Goal: Task Accomplishment & Management: Manage account settings

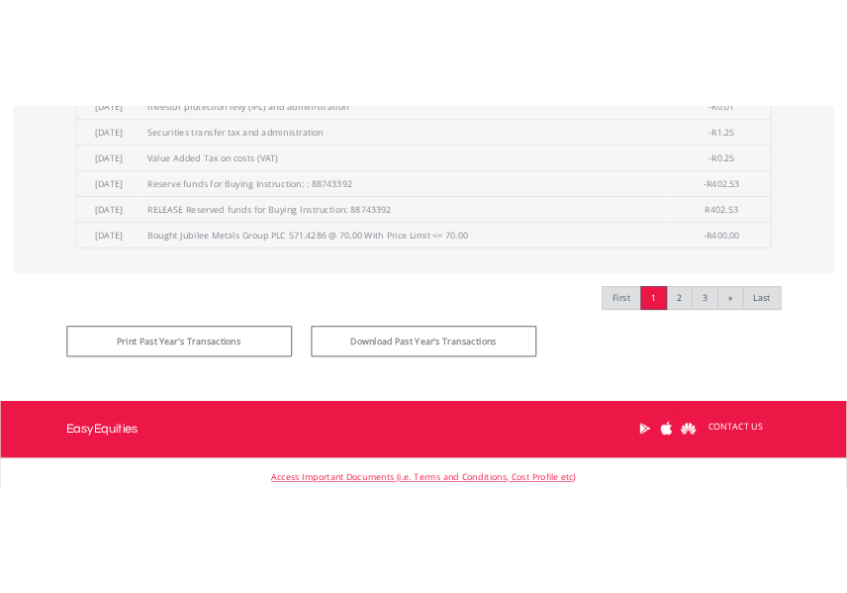
scroll to position [1089, 0]
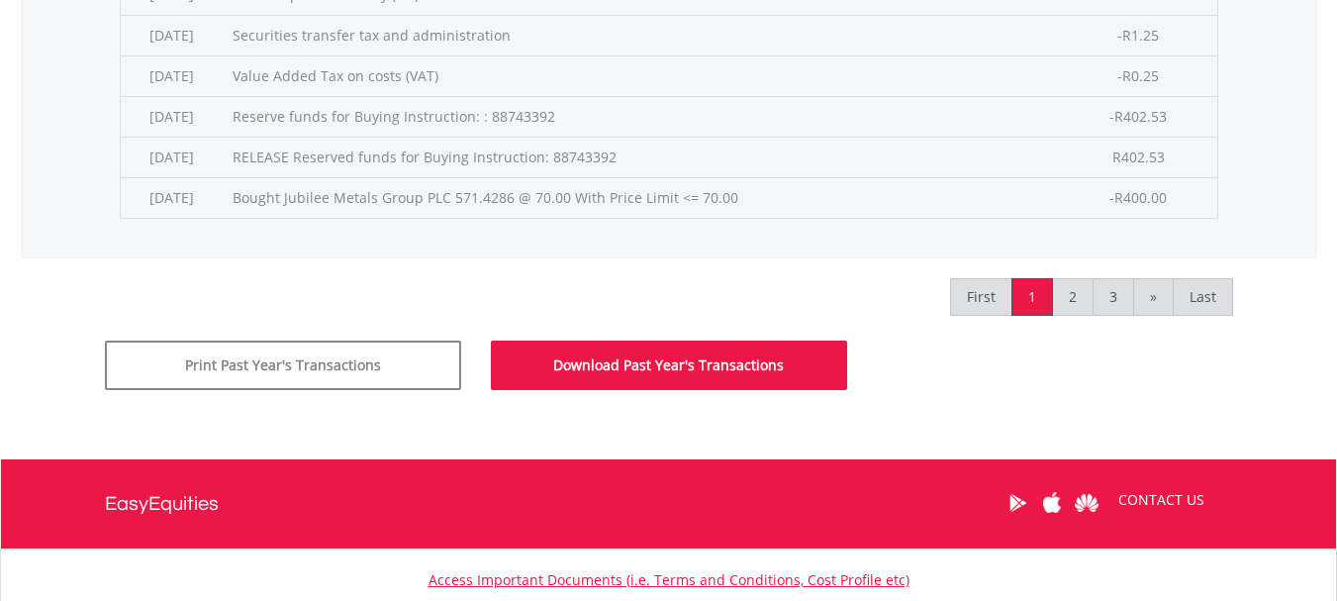
click at [575, 364] on button "Download Past Year's Transactions" at bounding box center [669, 364] width 356 height 49
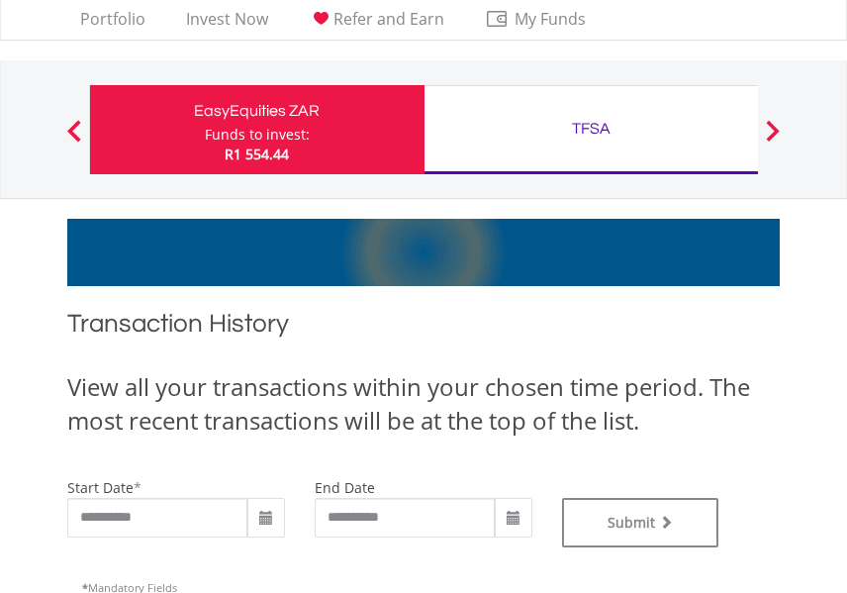
scroll to position [0, 0]
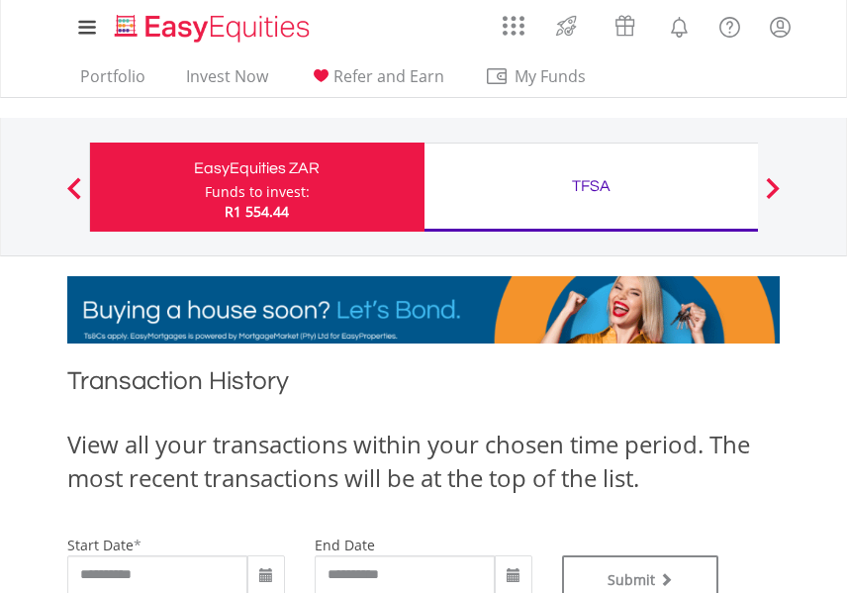
click at [75, 184] on span at bounding box center [74, 188] width 14 height 22
drag, startPoint x: 112, startPoint y: 73, endPoint x: 201, endPoint y: 223, distance: 174.0
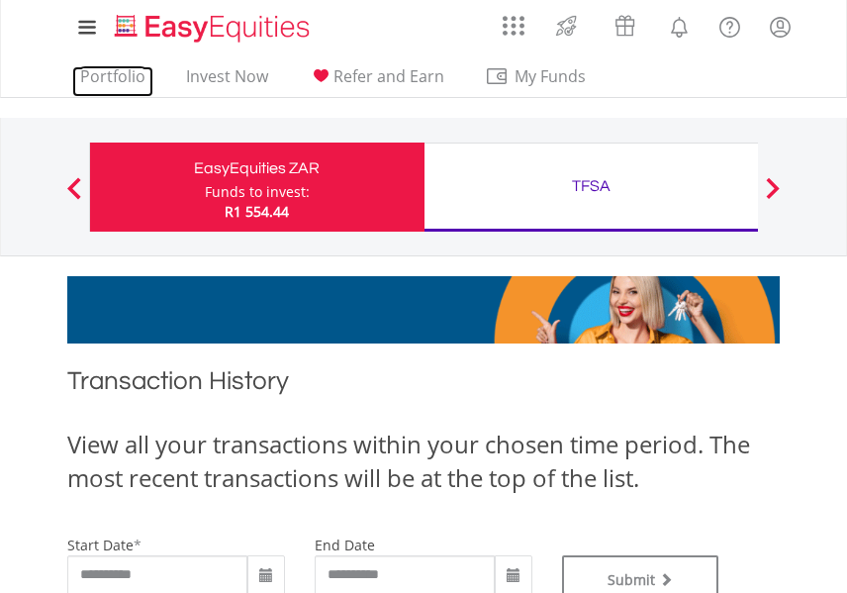
click at [112, 72] on link "Portfolio" at bounding box center [112, 81] width 81 height 31
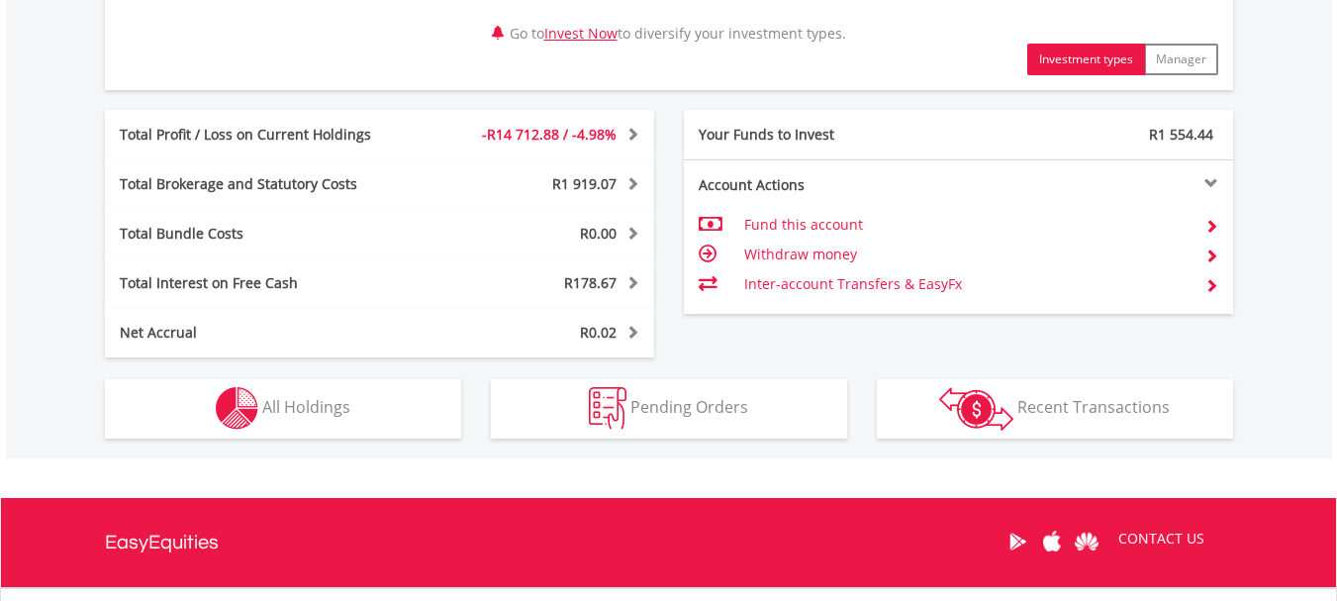
scroll to position [1188, 0]
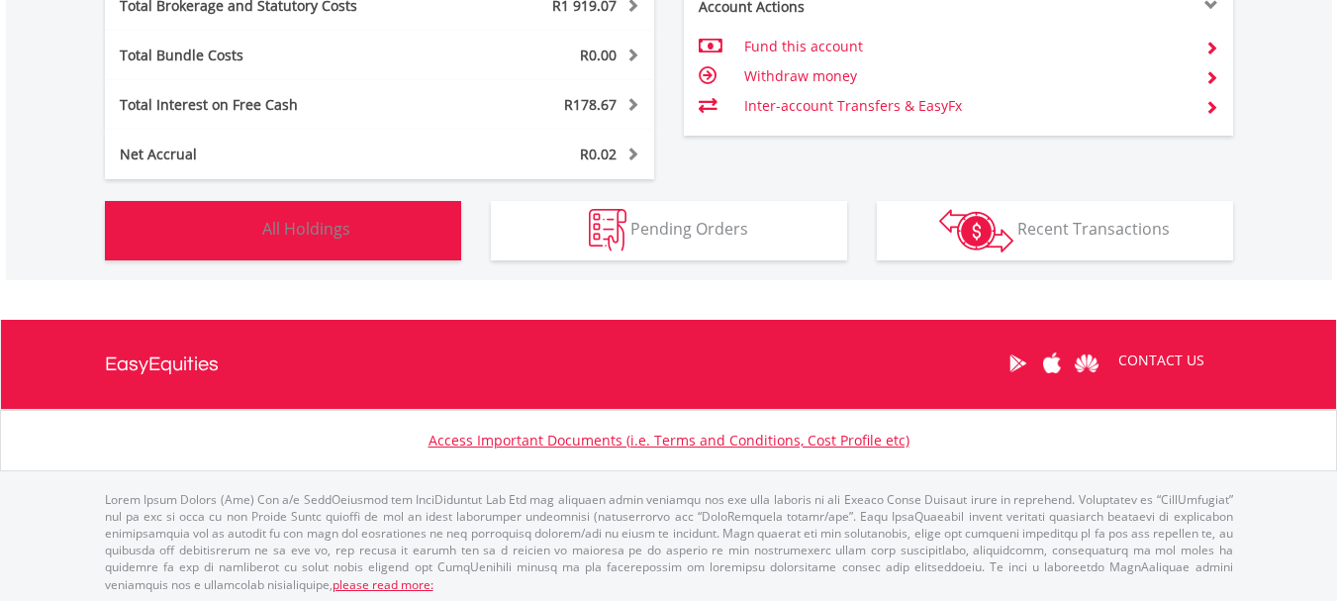
click at [302, 225] on span "All Holdings" at bounding box center [306, 229] width 88 height 22
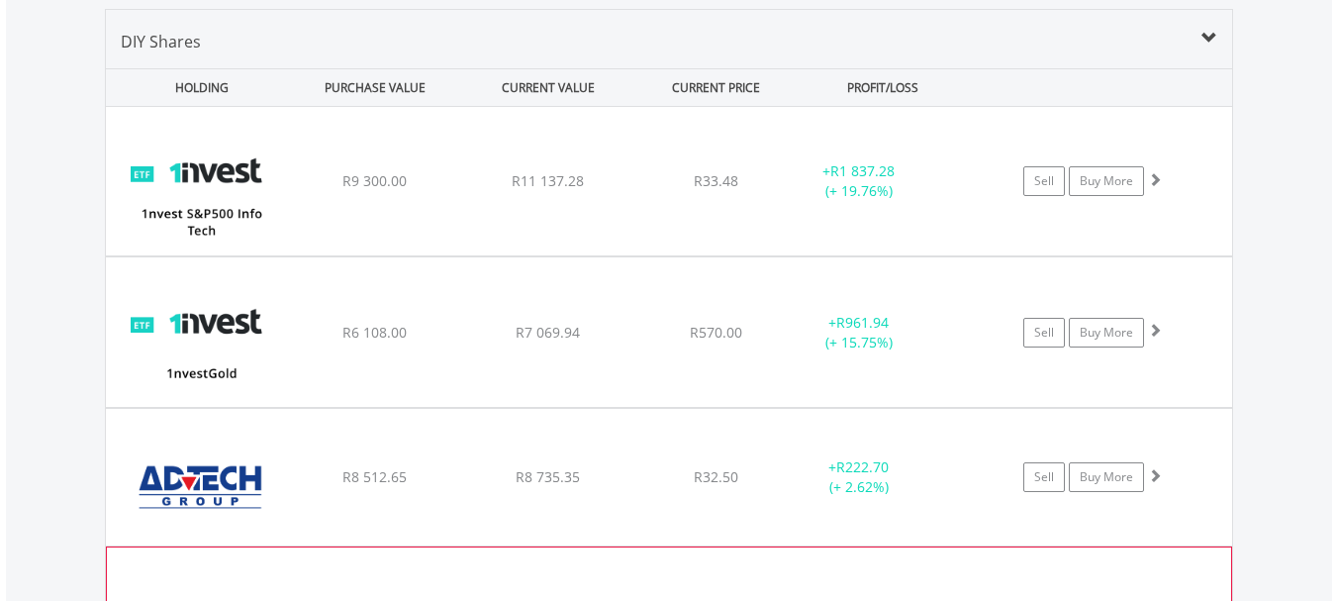
scroll to position [1399, 0]
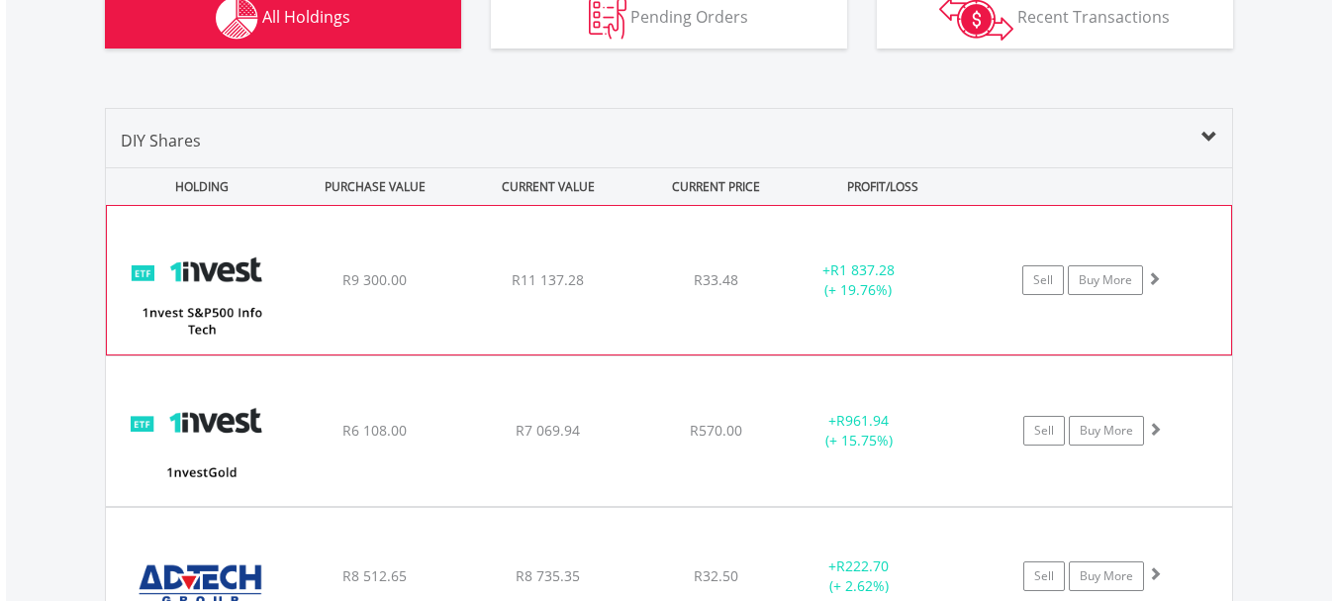
click at [846, 280] on span at bounding box center [1154, 278] width 14 height 14
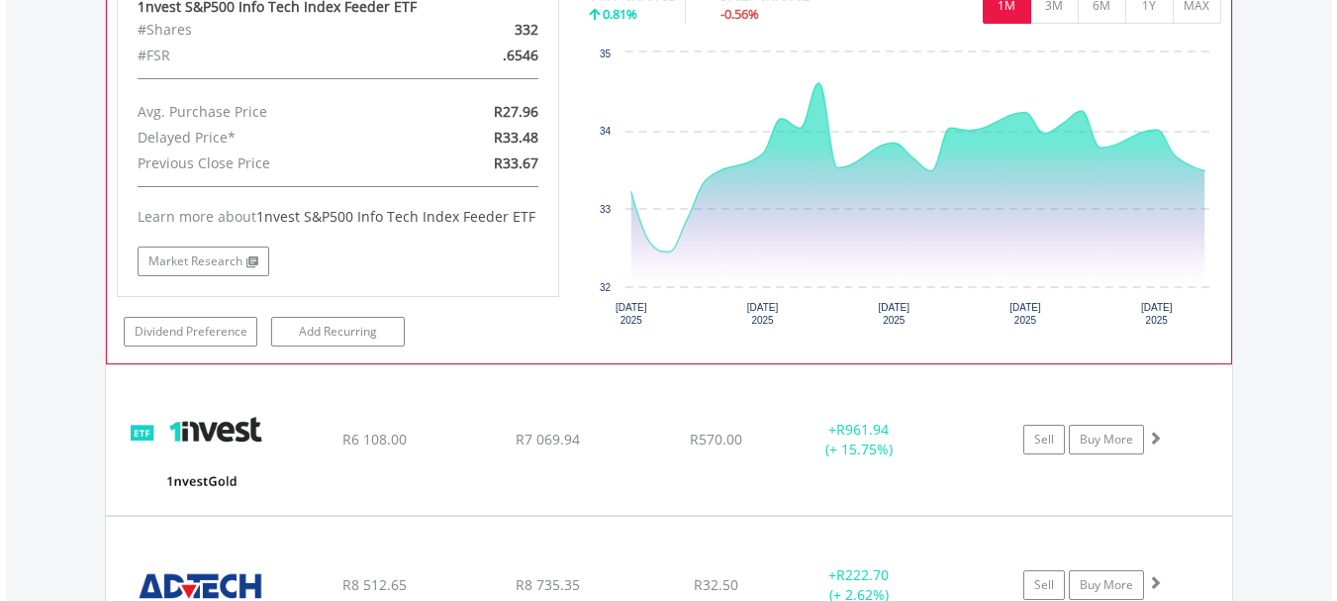
scroll to position [2092, 0]
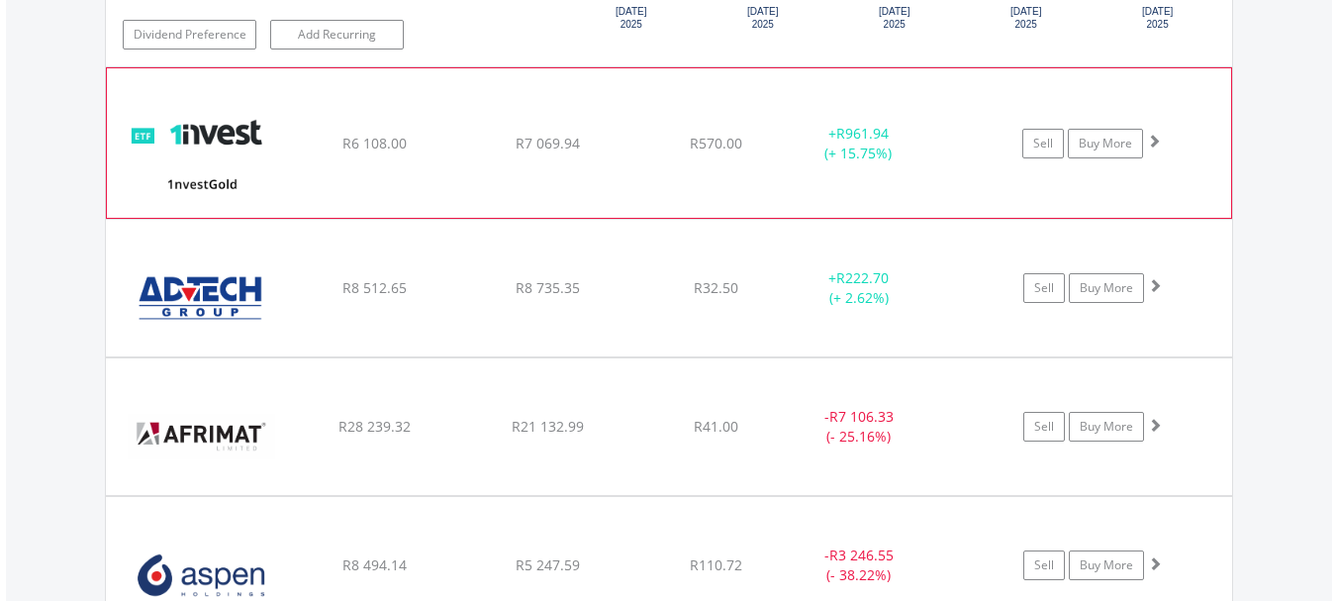
click at [846, 140] on span at bounding box center [1154, 141] width 14 height 14
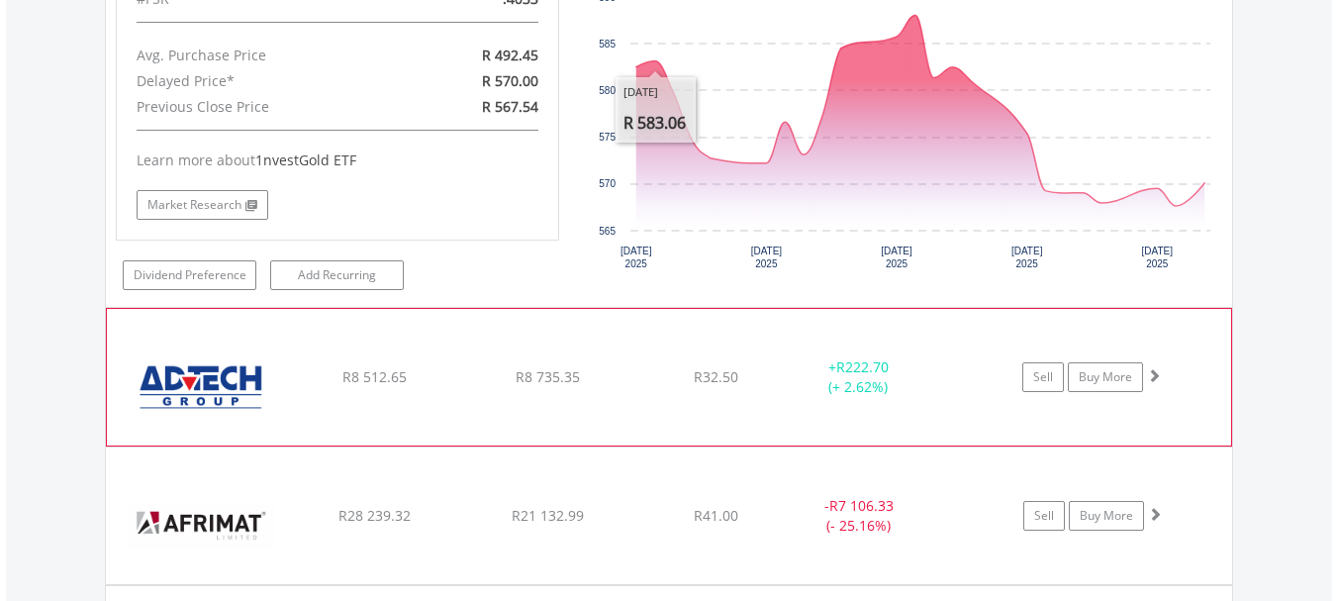
scroll to position [2488, 0]
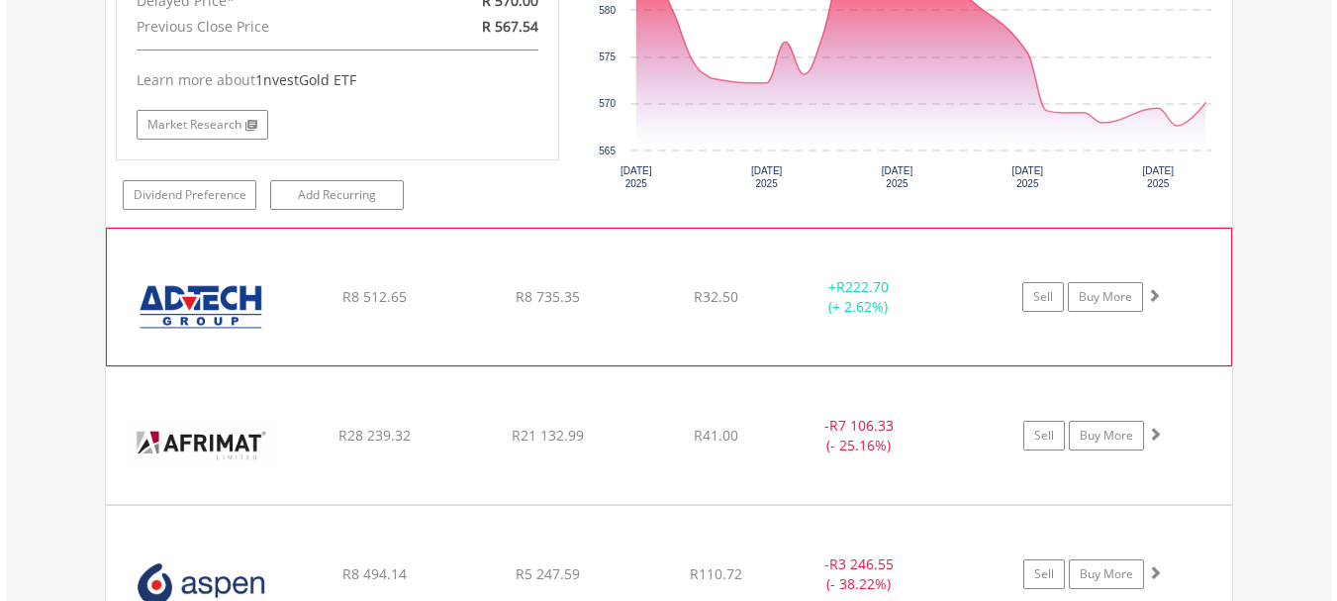
click at [846, 295] on span at bounding box center [1154, 295] width 14 height 14
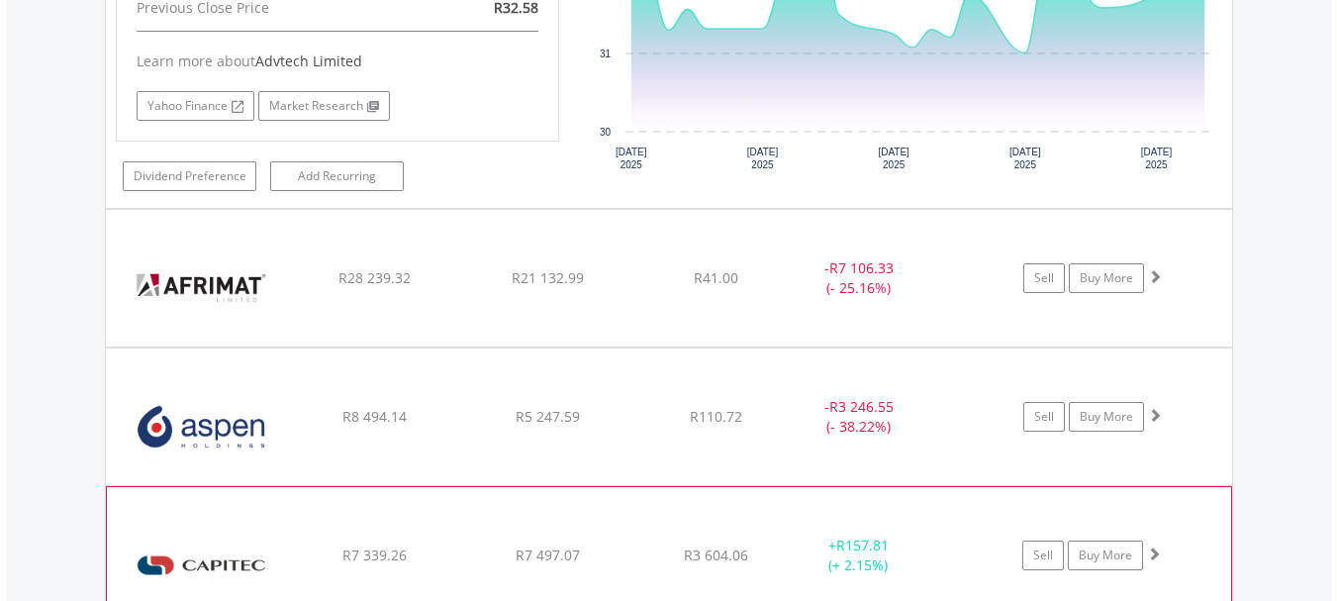
scroll to position [3181, 0]
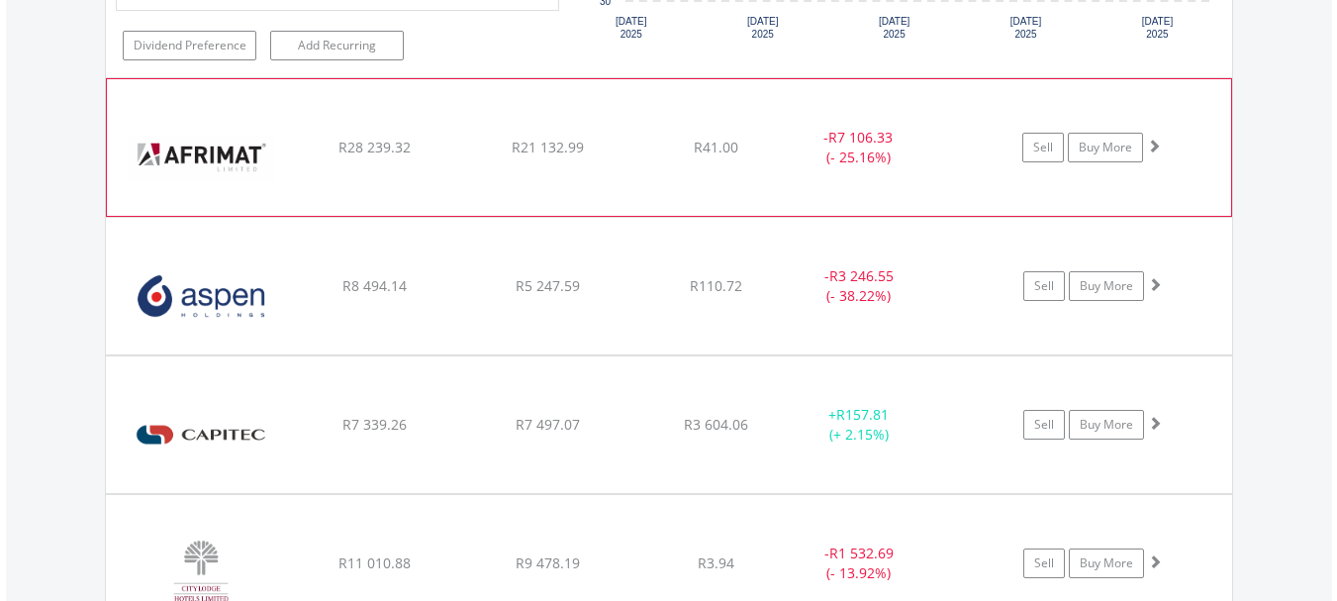
click at [846, 146] on span at bounding box center [1154, 146] width 14 height 14
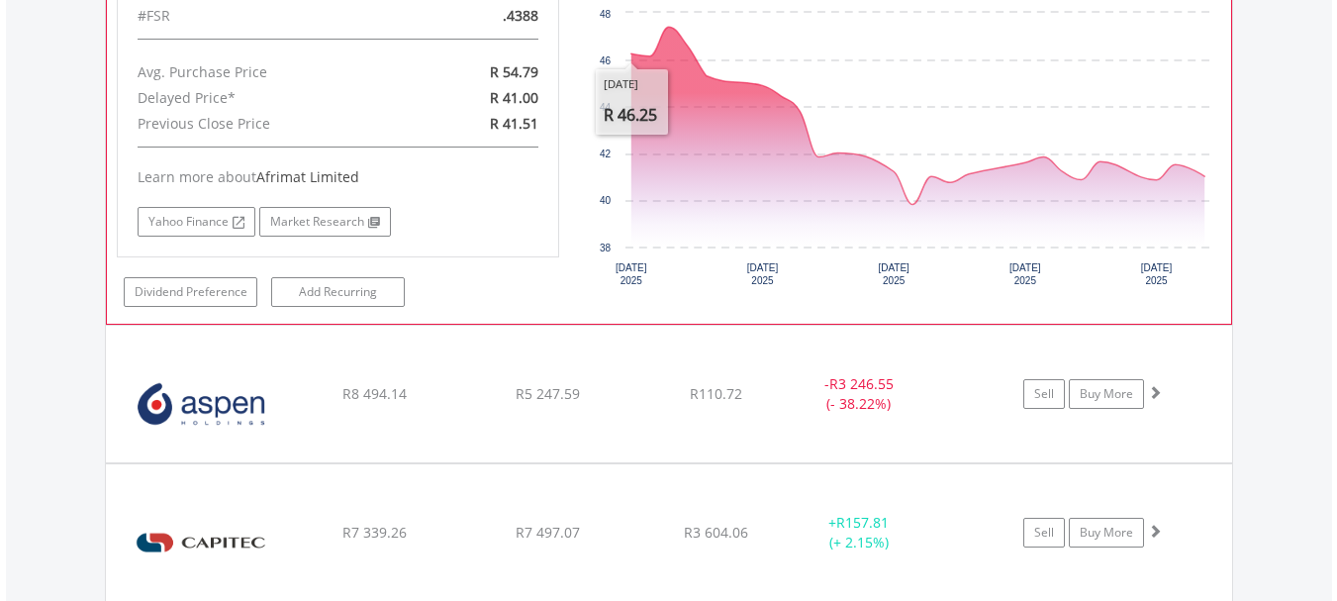
scroll to position [3676, 0]
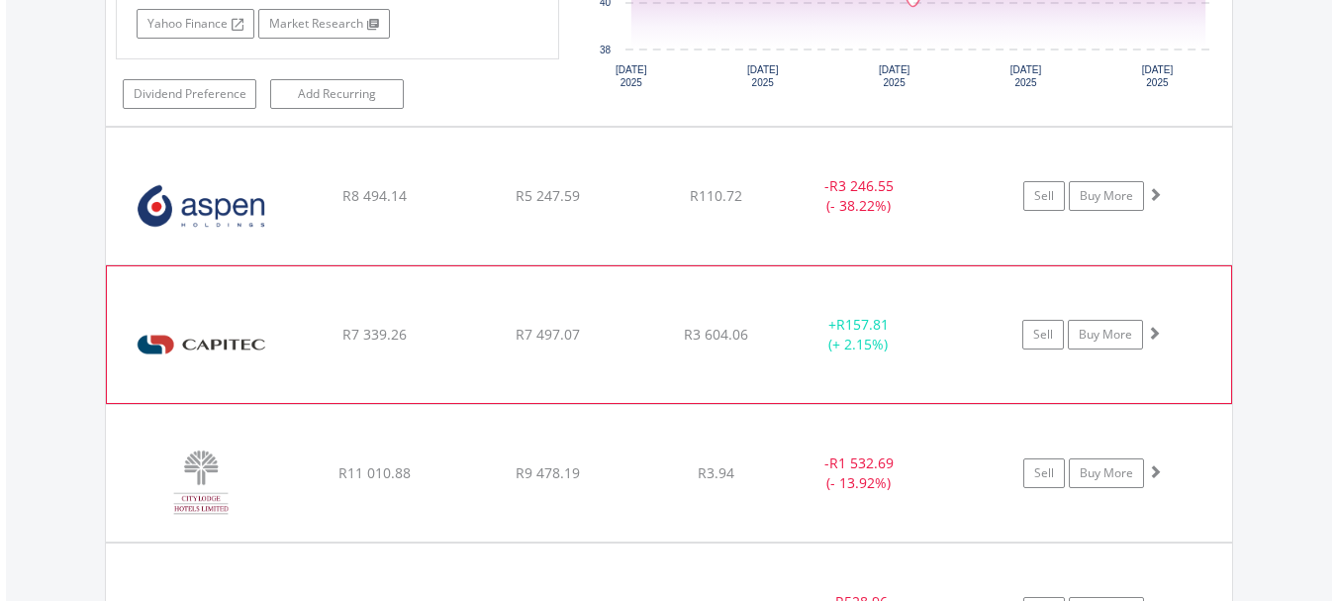
click at [846, 332] on span at bounding box center [1154, 333] width 14 height 14
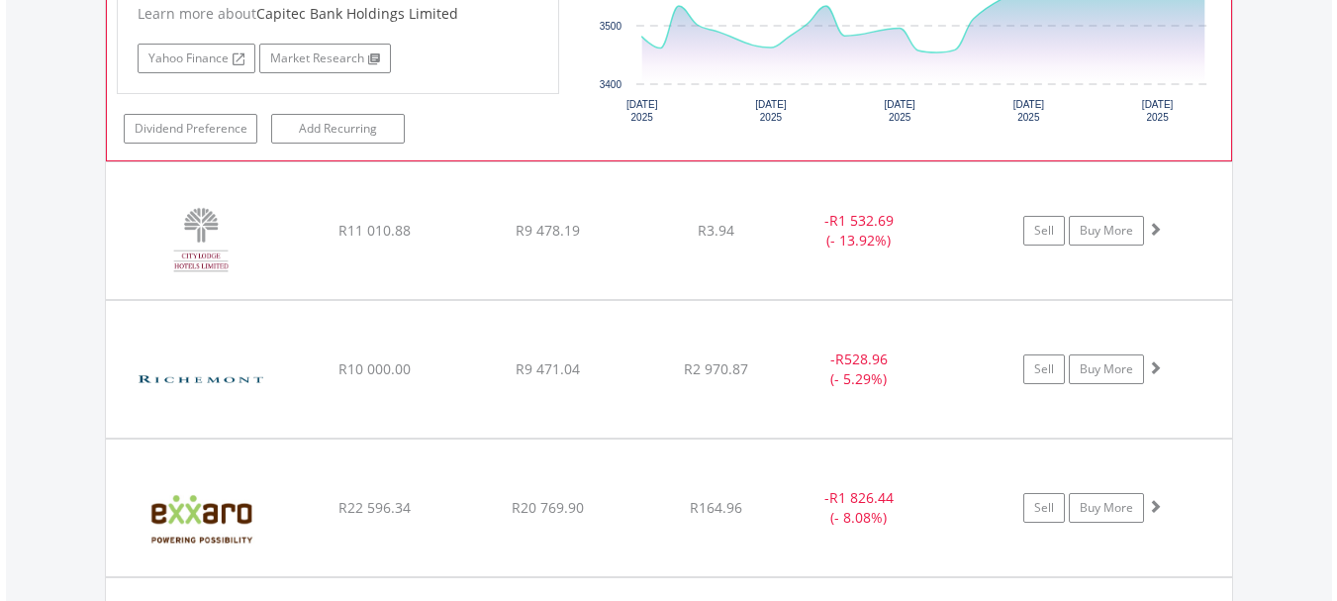
scroll to position [4369, 0]
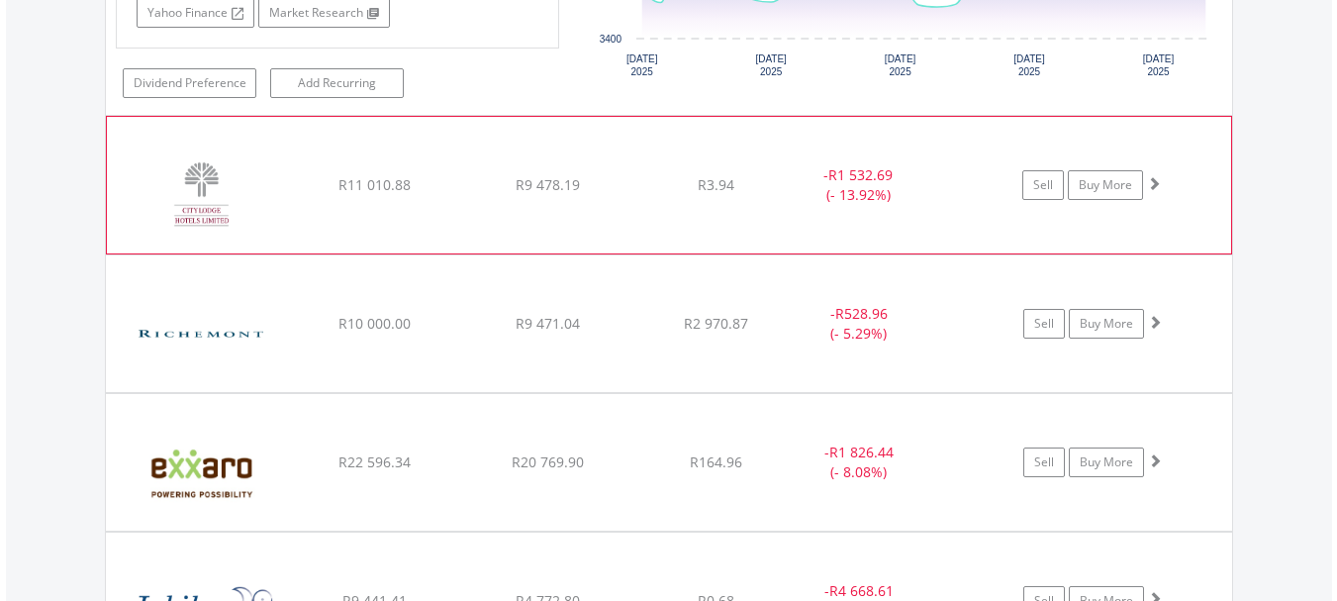
click at [846, 184] on span at bounding box center [1154, 183] width 14 height 14
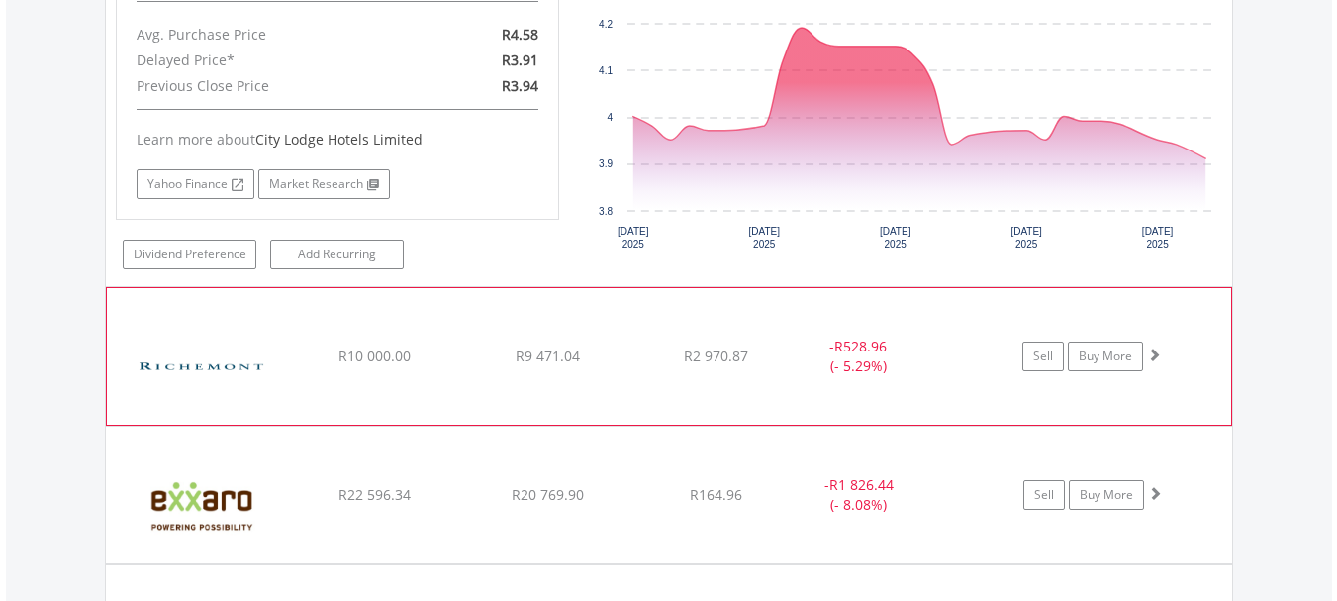
scroll to position [4864, 0]
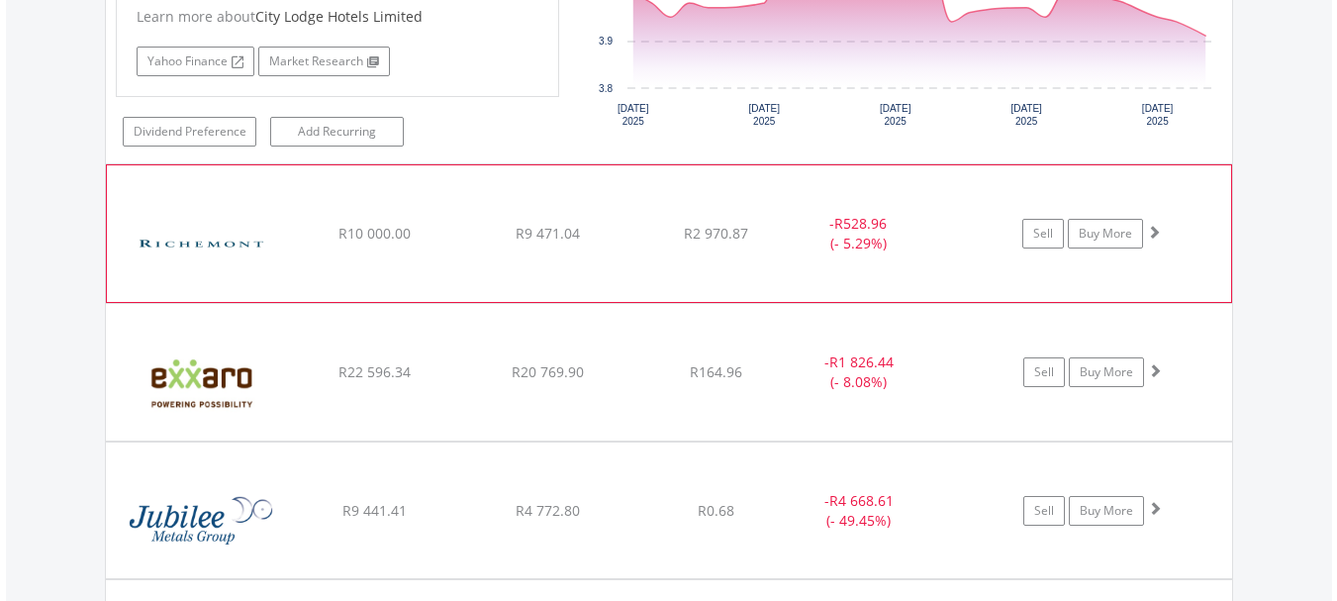
click at [846, 233] on span at bounding box center [1154, 232] width 14 height 14
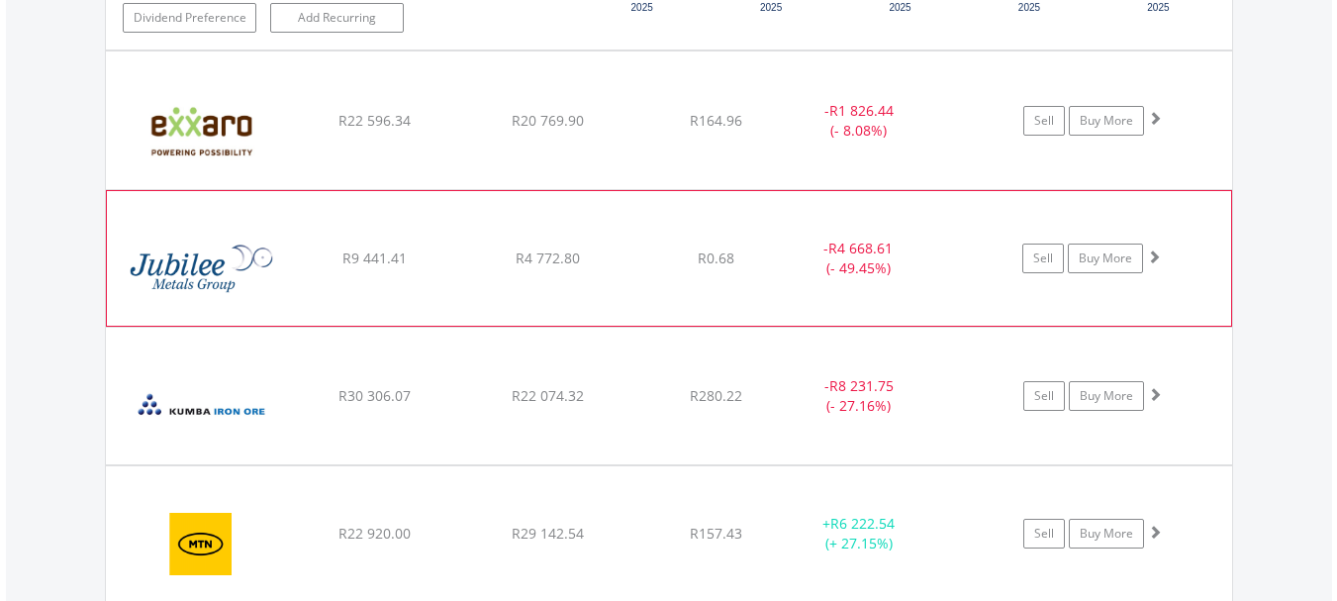
scroll to position [5556, 0]
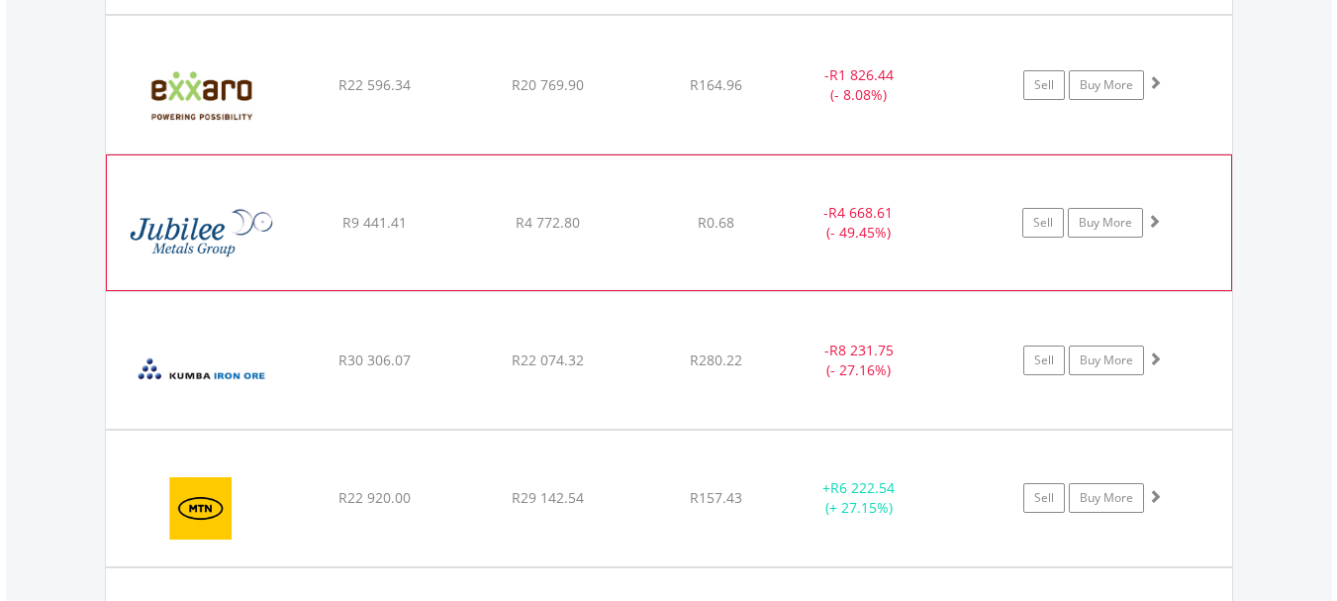
click at [846, 219] on span at bounding box center [1154, 221] width 14 height 14
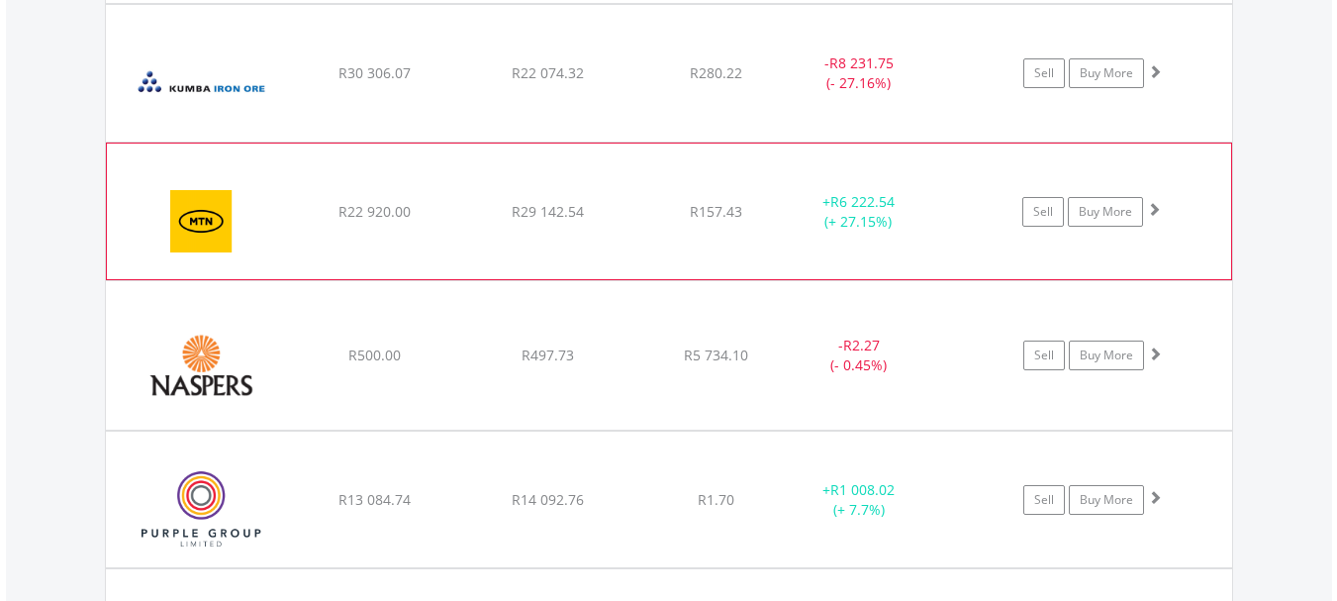
scroll to position [6249, 0]
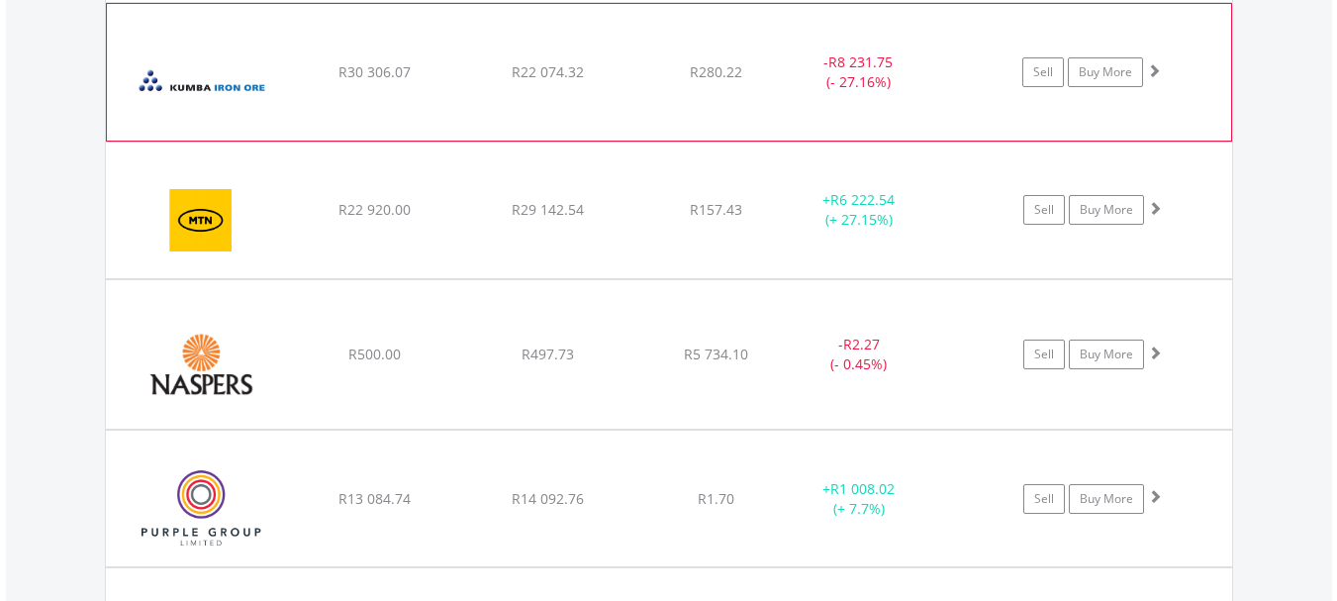
click at [846, 67] on span at bounding box center [1154, 70] width 14 height 14
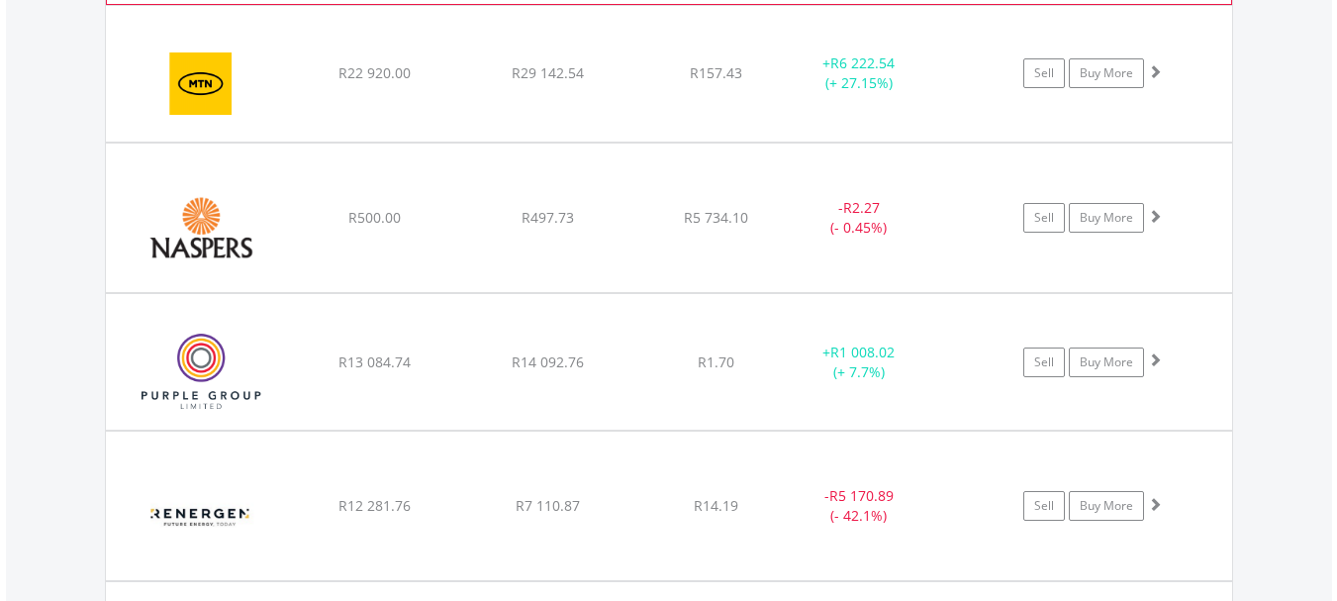
scroll to position [6744, 0]
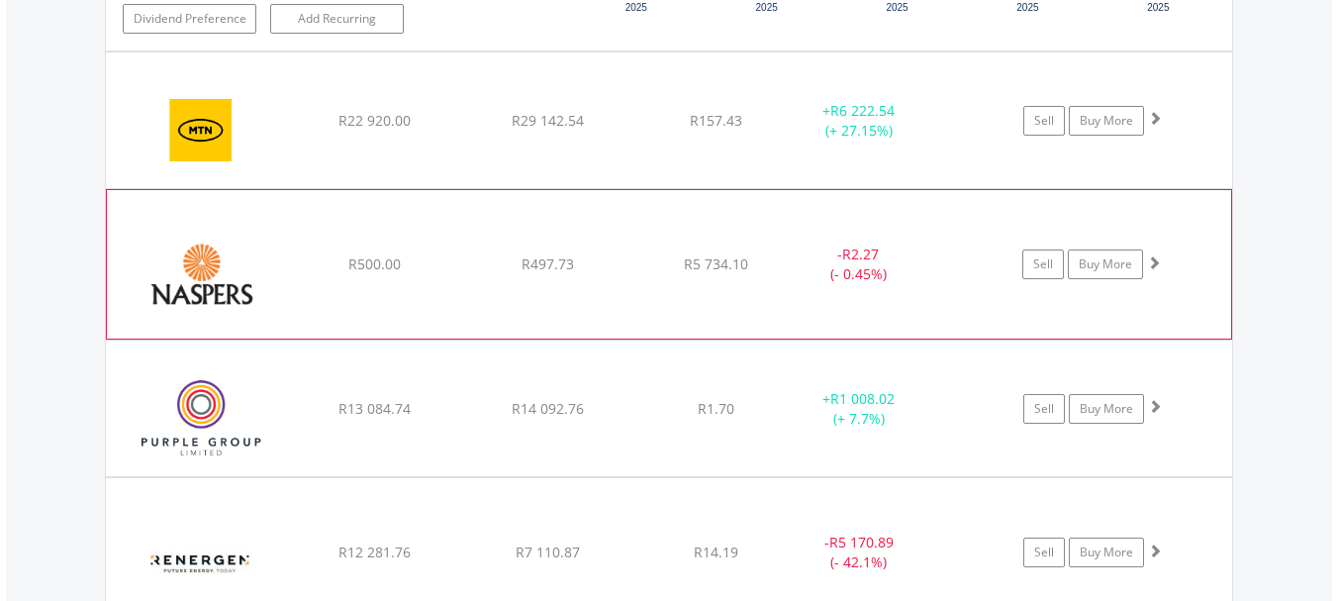
click at [846, 259] on span at bounding box center [1154, 262] width 14 height 14
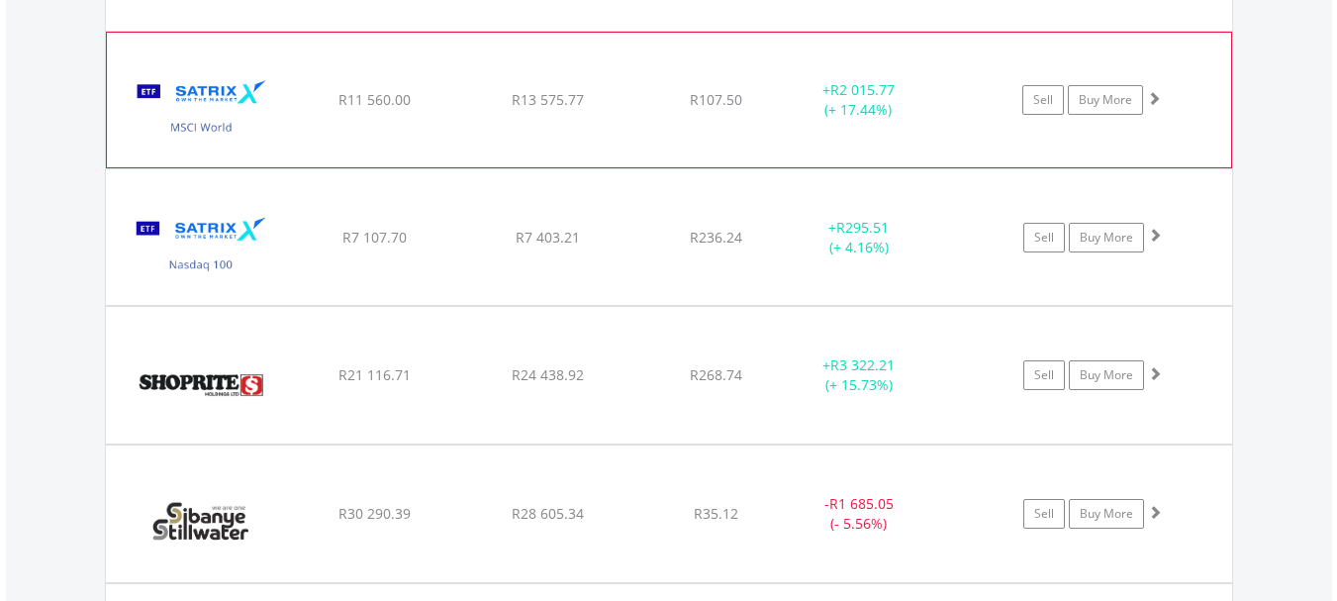
scroll to position [7932, 0]
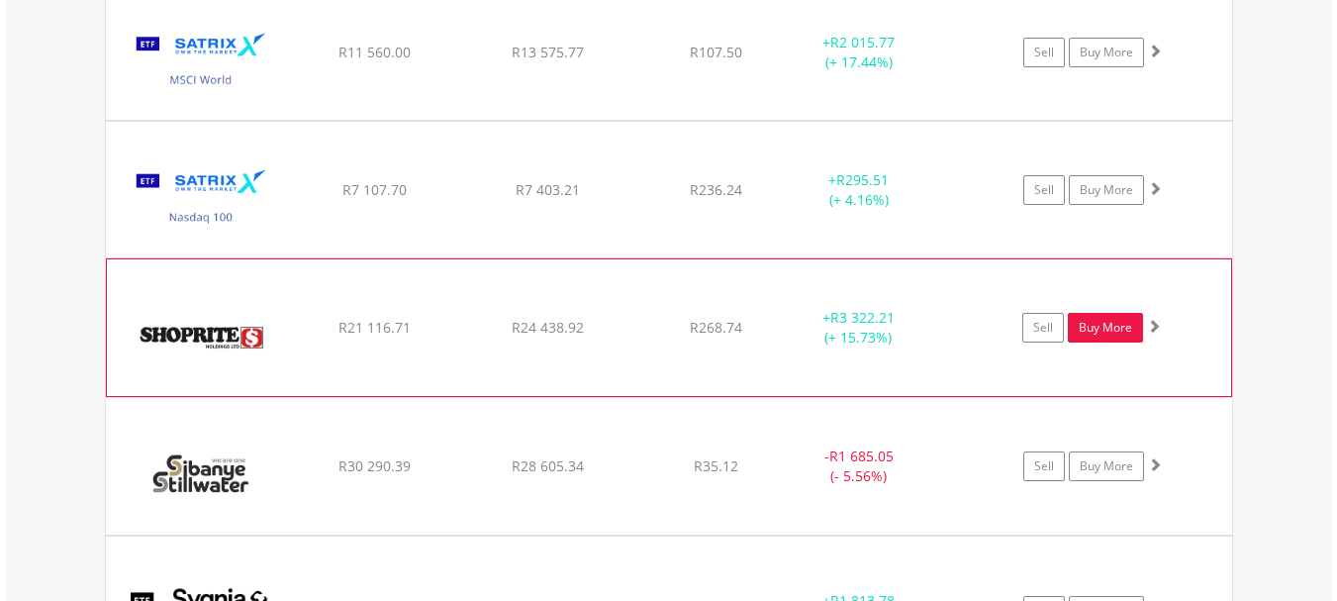
drag, startPoint x: 1154, startPoint y: 323, endPoint x: 1115, endPoint y: 326, distance: 38.7
click at [846, 323] on span at bounding box center [1154, 326] width 14 height 14
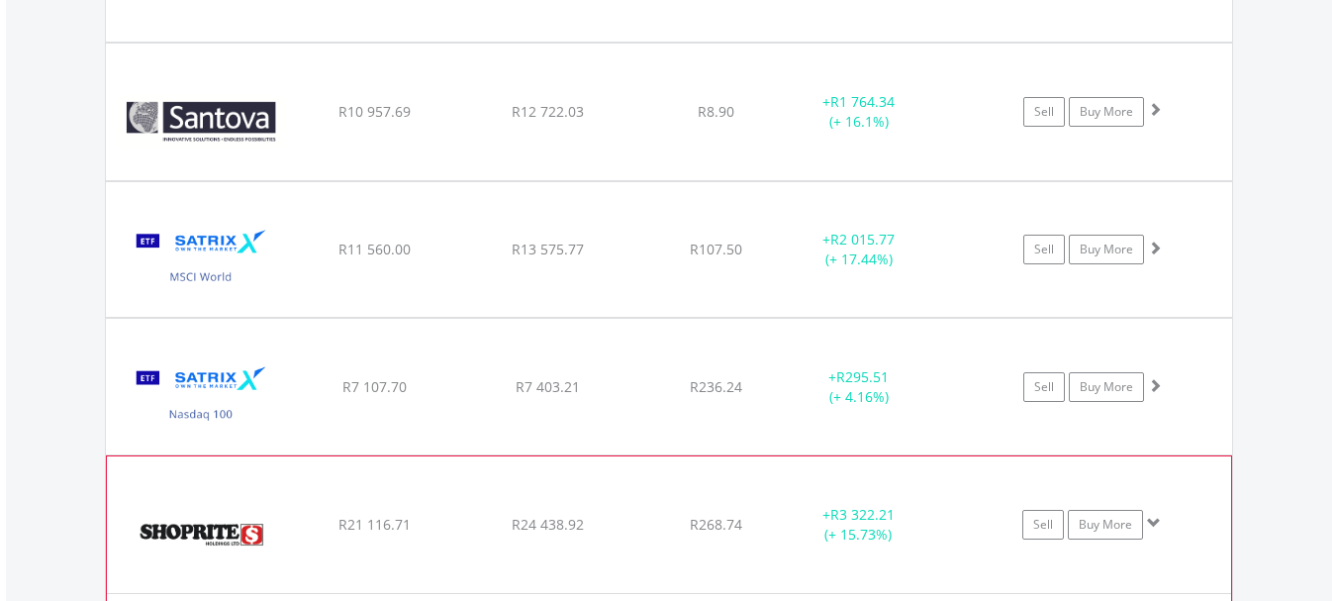
scroll to position [7734, 0]
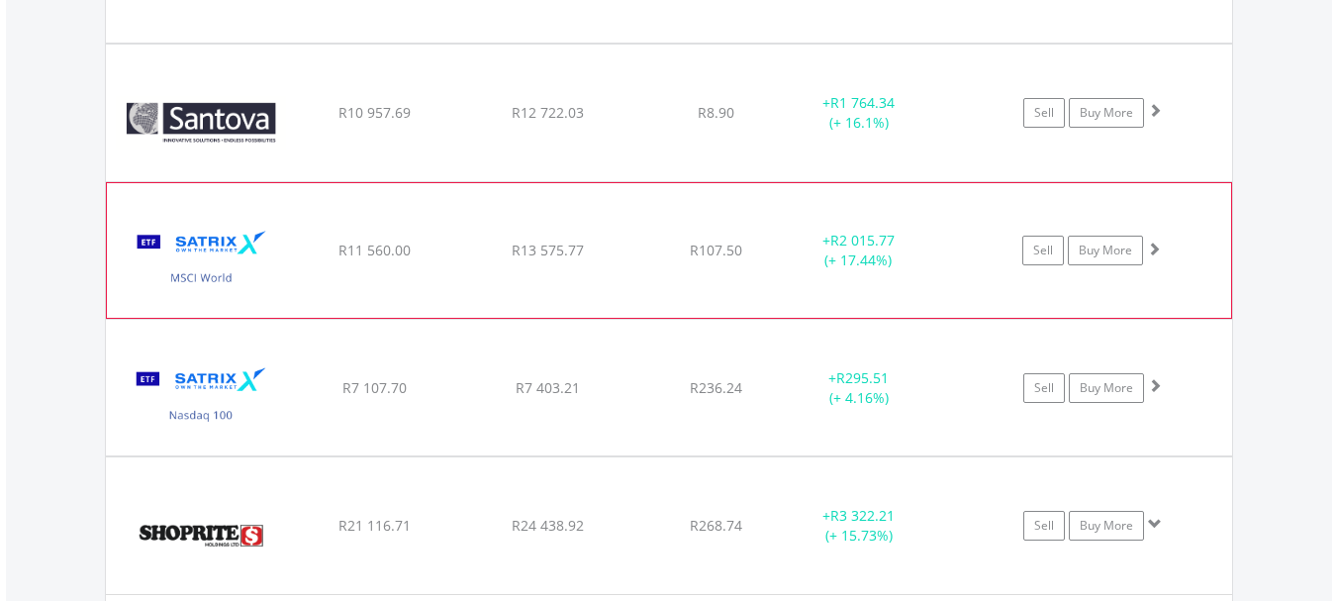
click at [846, 247] on span at bounding box center [1154, 248] width 14 height 14
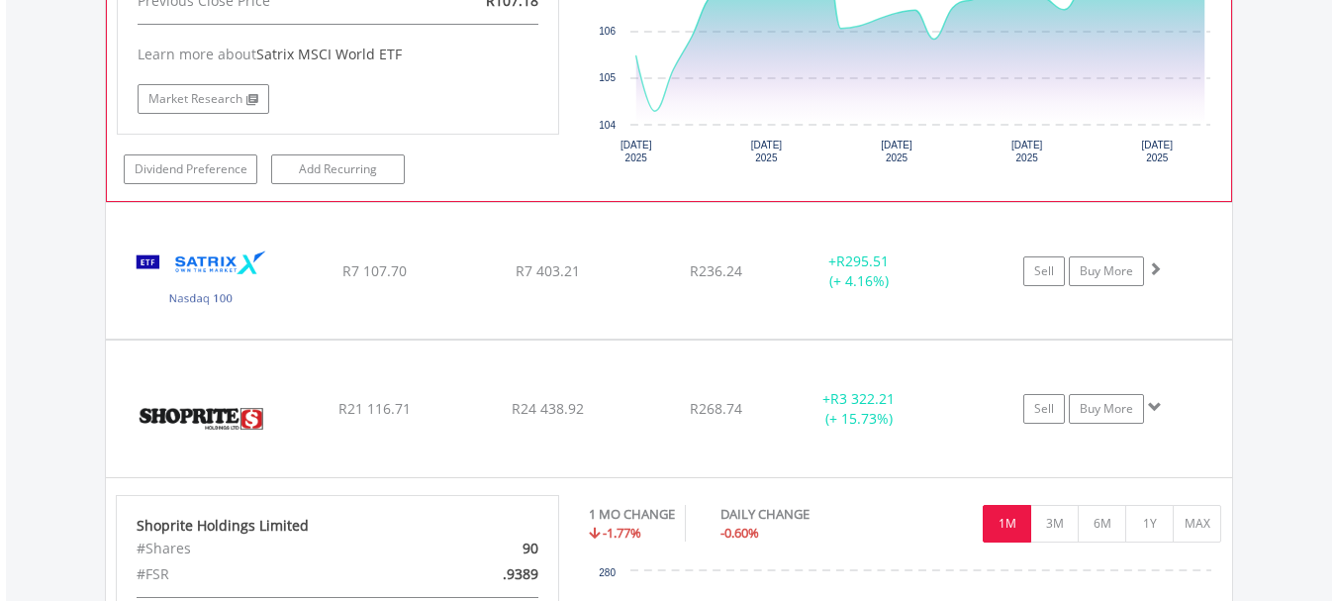
scroll to position [8328, 0]
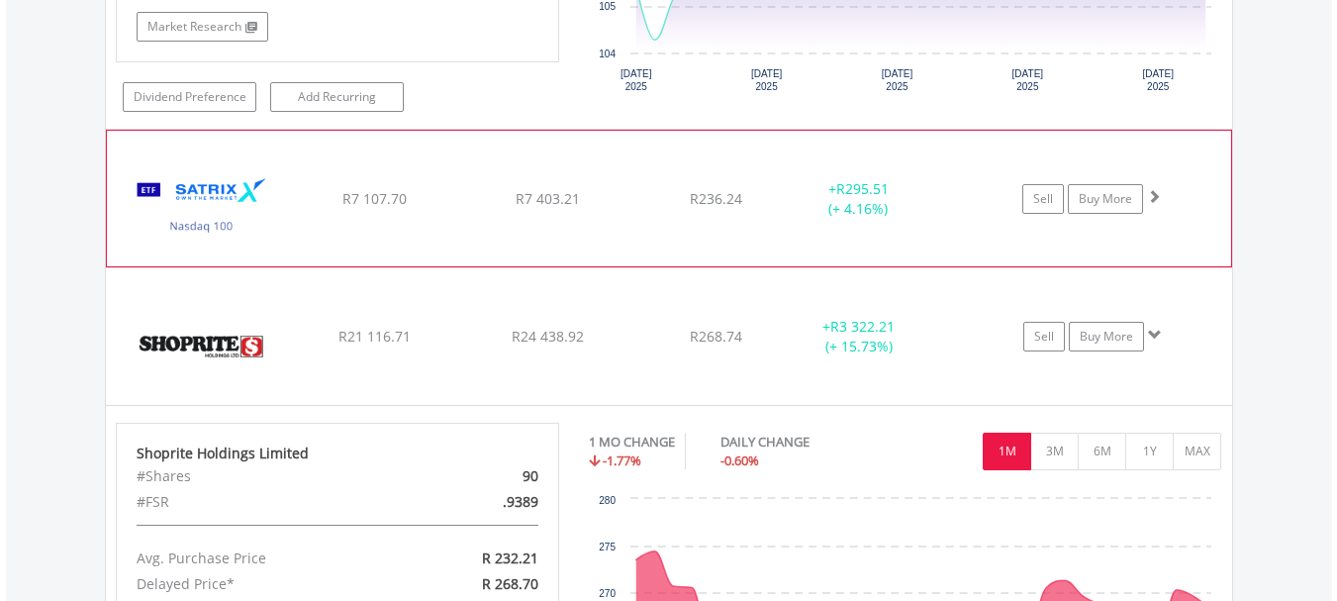
click at [846, 197] on span at bounding box center [1154, 196] width 14 height 14
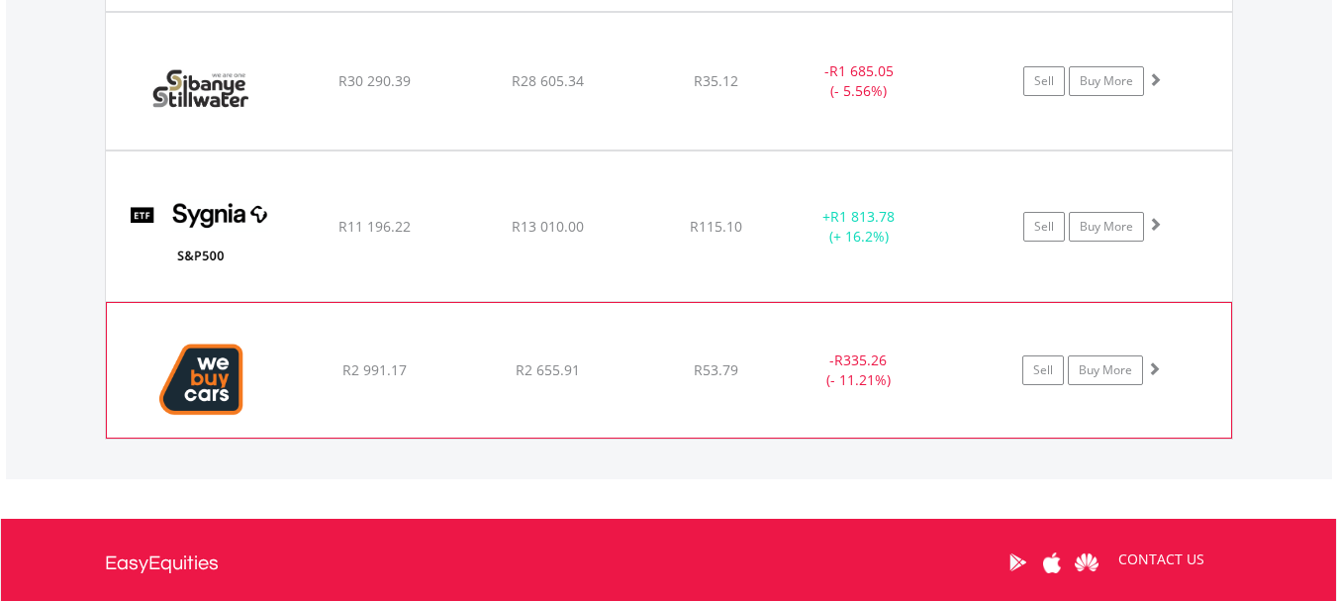
scroll to position [9416, 0]
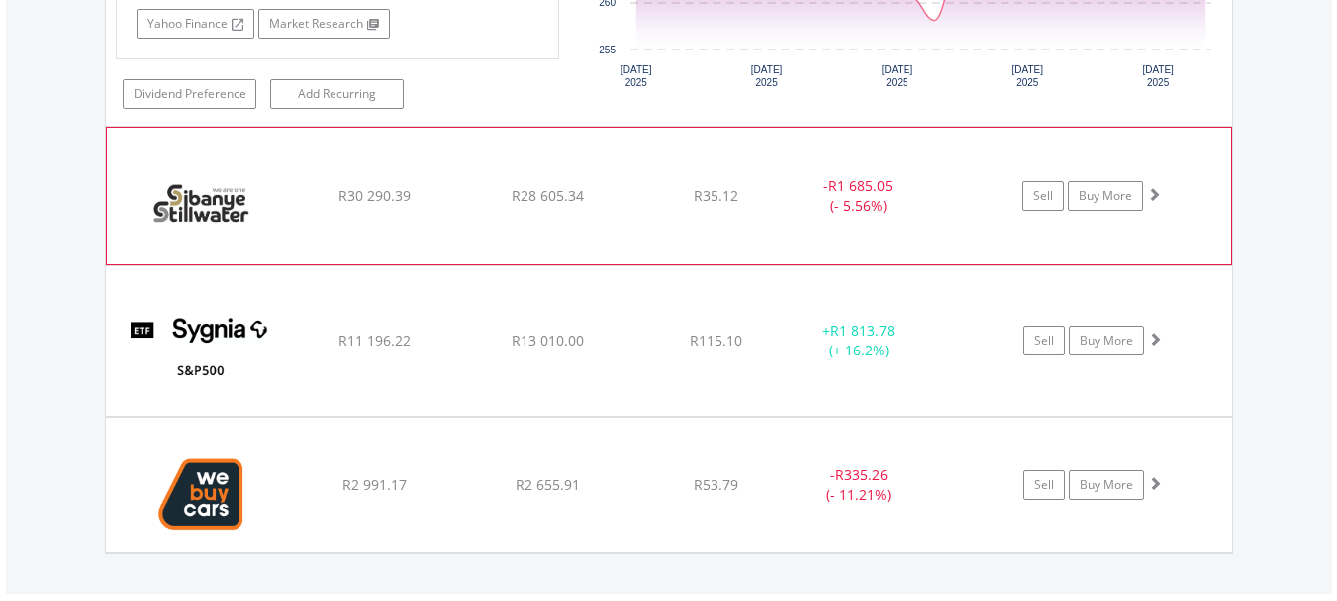
click at [846, 189] on span at bounding box center [1154, 194] width 14 height 14
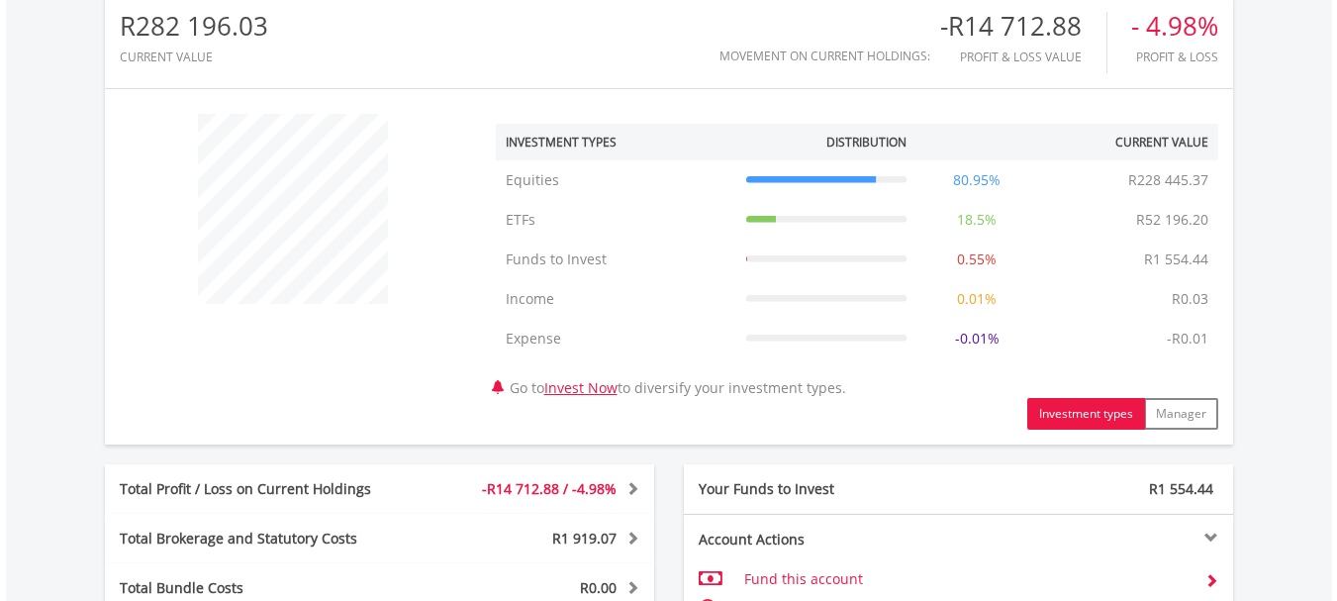
scroll to position [854, 0]
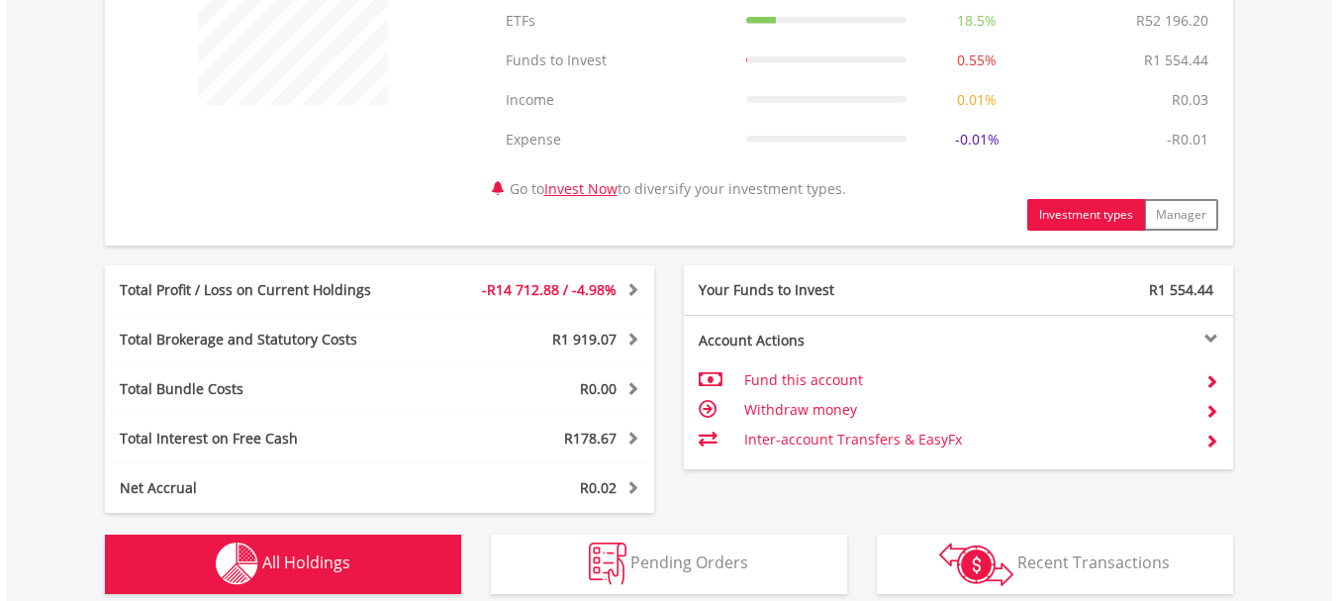
click at [633, 292] on span at bounding box center [630, 289] width 19 height 14
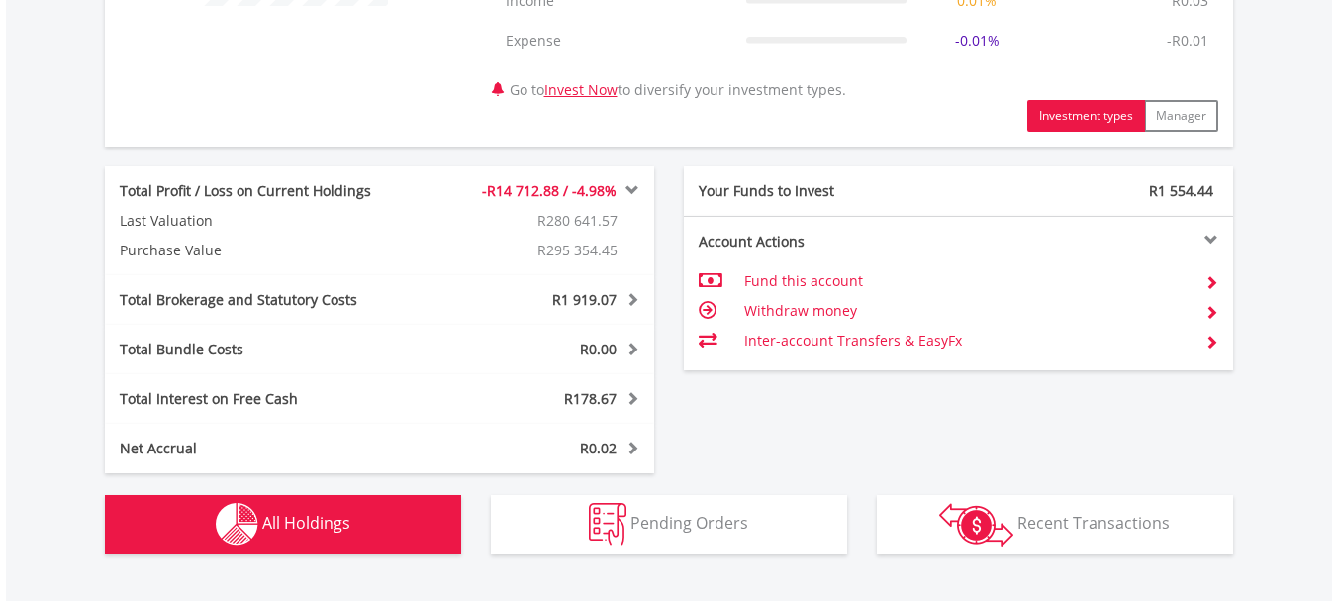
scroll to position [1349, 0]
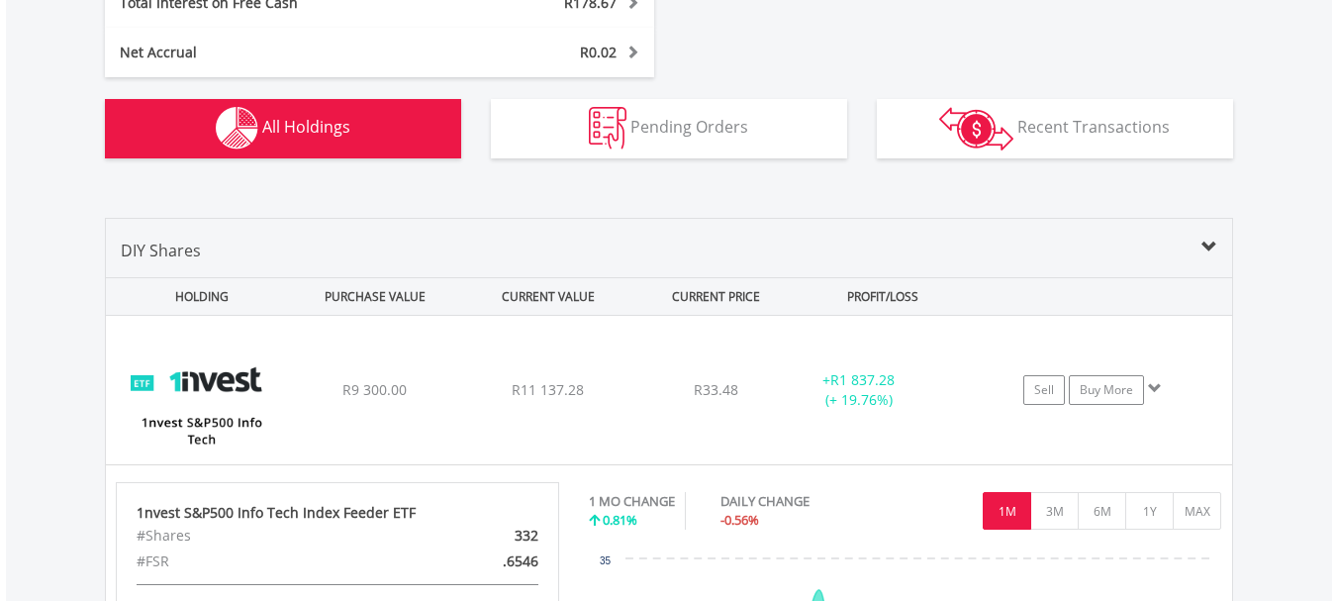
click at [318, 120] on span "All Holdings" at bounding box center [306, 127] width 88 height 22
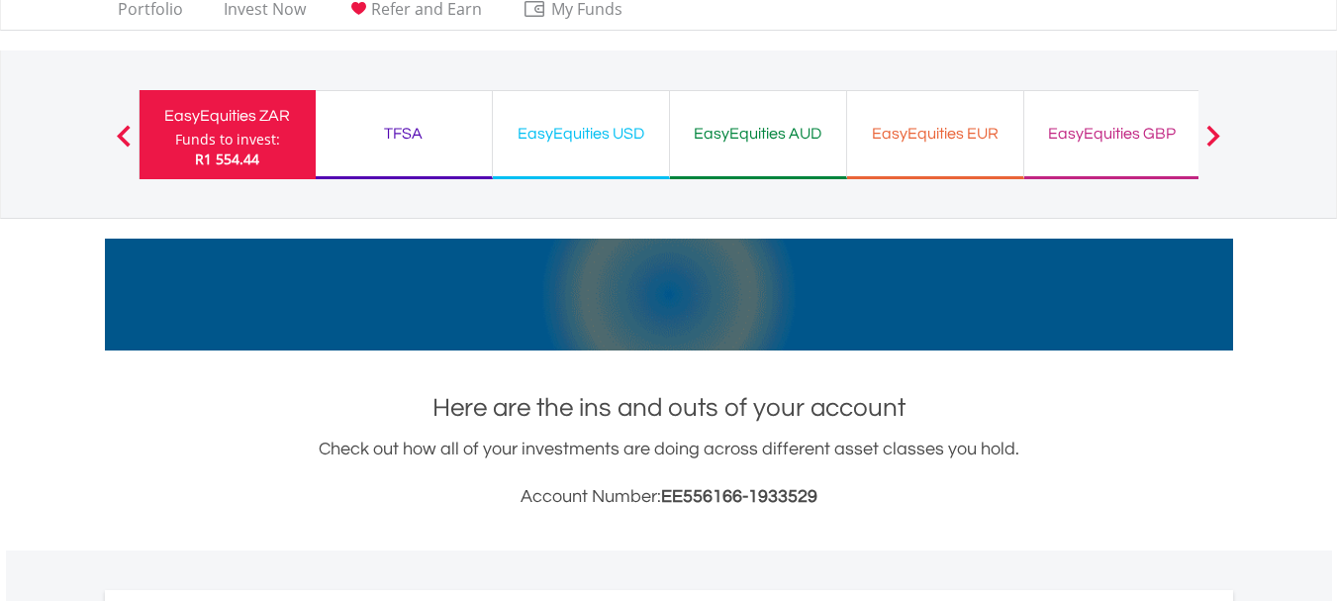
scroll to position [0, 0]
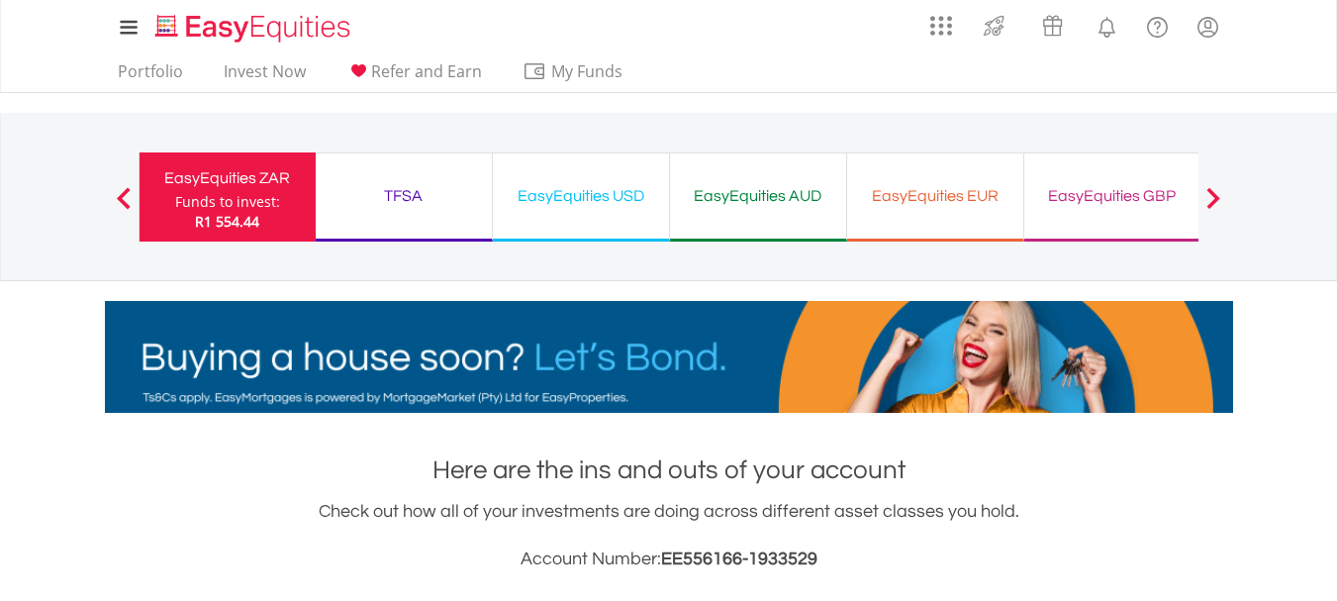
click at [431, 188] on div "TFSA" at bounding box center [404, 196] width 152 height 28
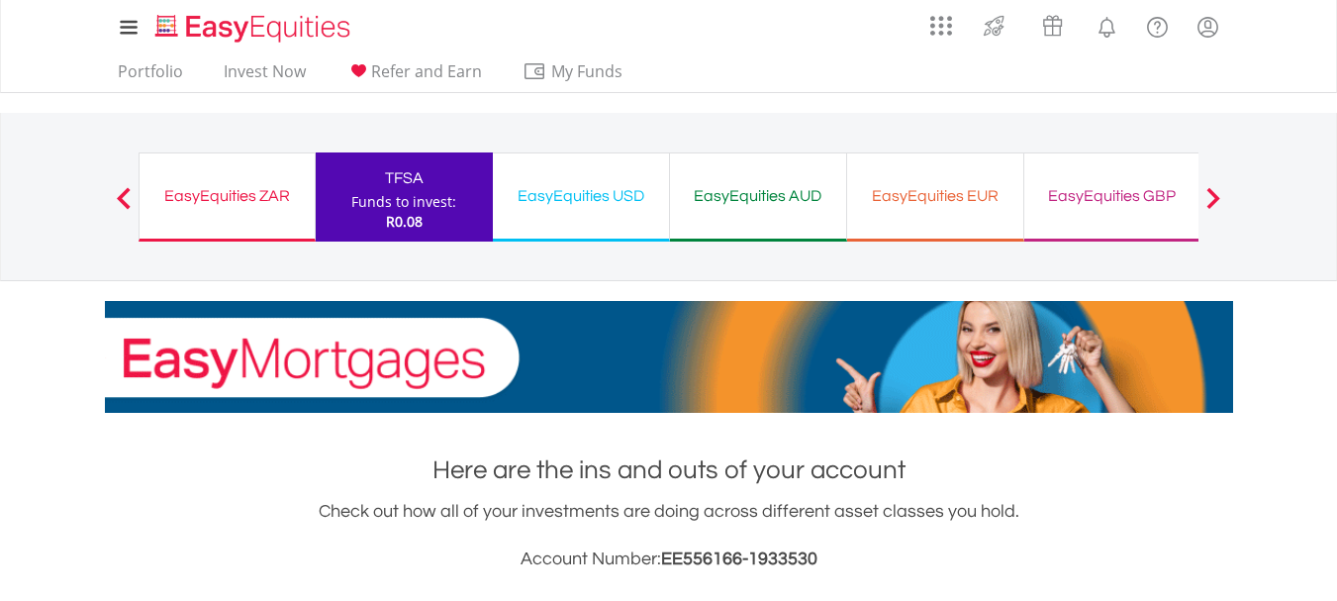
scroll to position [190, 376]
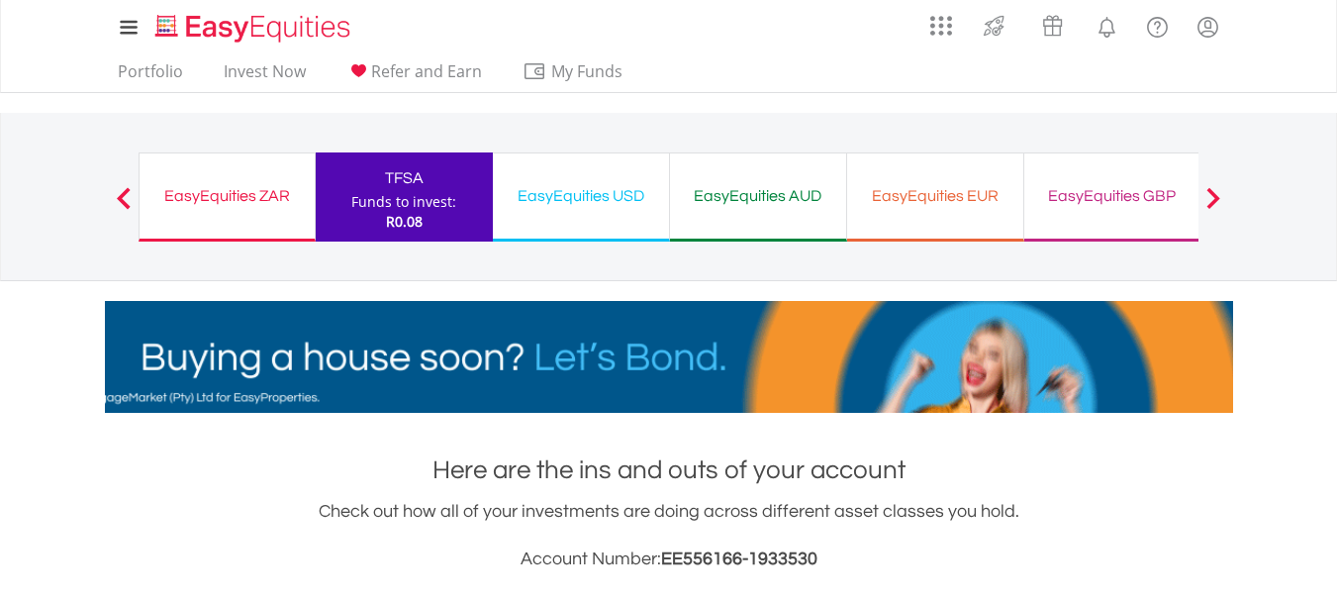
click at [572, 194] on div "EasyEquities USD" at bounding box center [581, 196] width 152 height 28
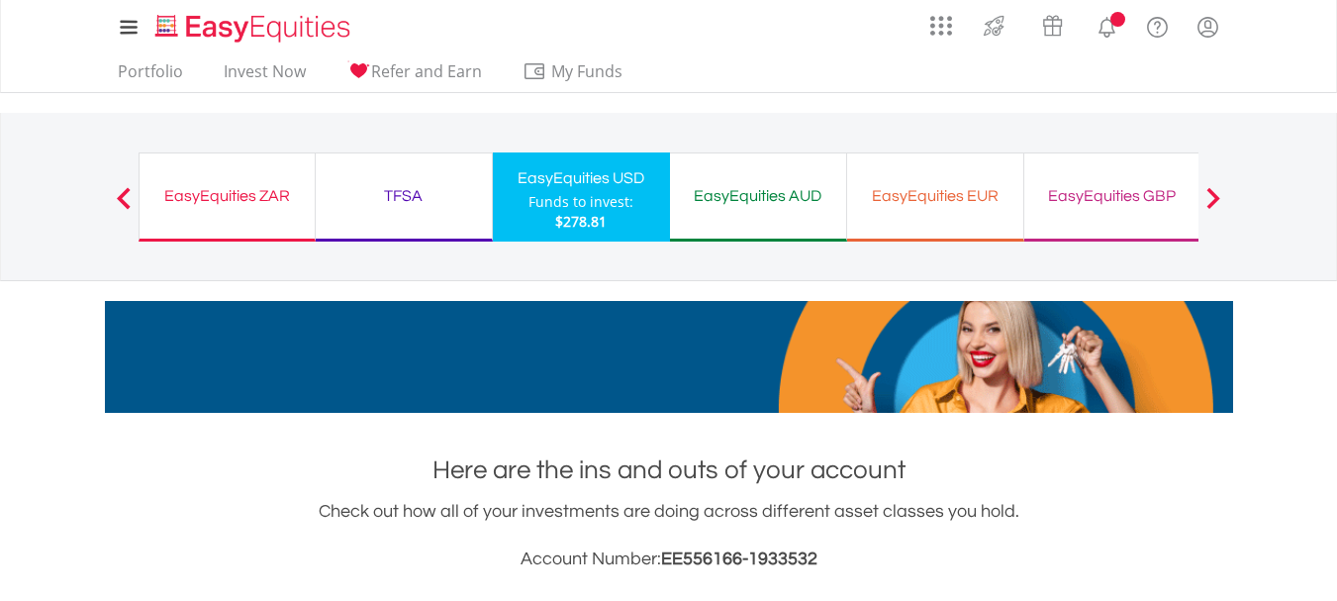
scroll to position [190, 376]
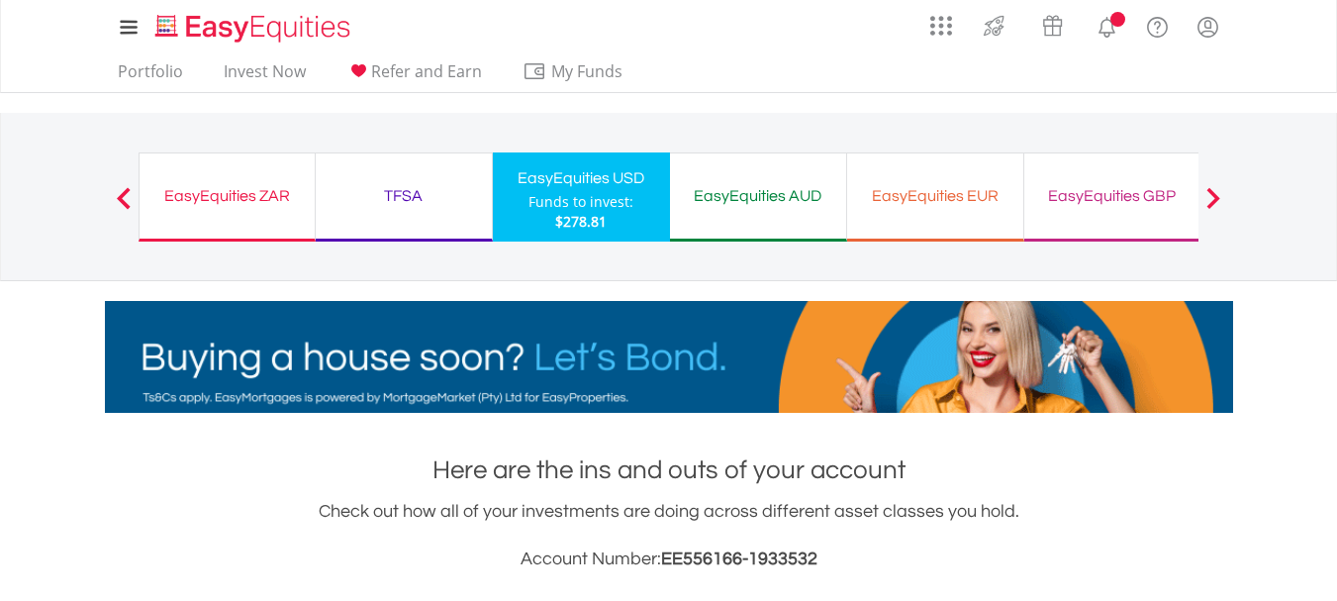
click at [227, 202] on div "EasyEquities ZAR" at bounding box center [226, 196] width 151 height 28
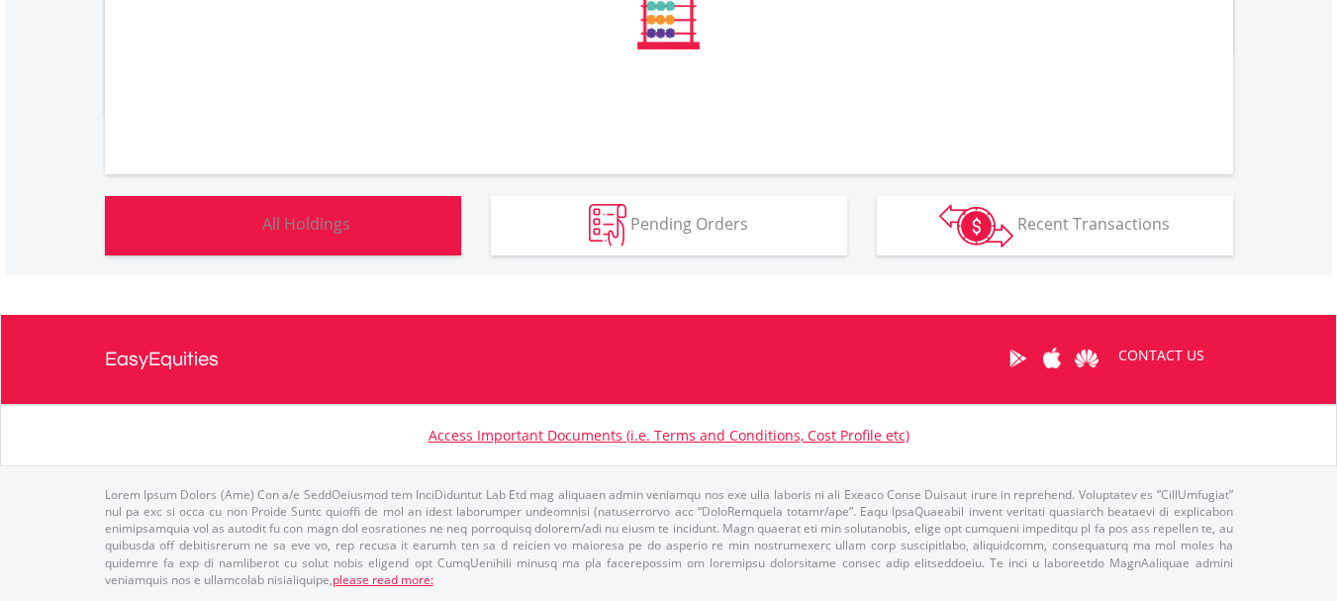
click at [345, 228] on span "All Holdings" at bounding box center [306, 224] width 88 height 22
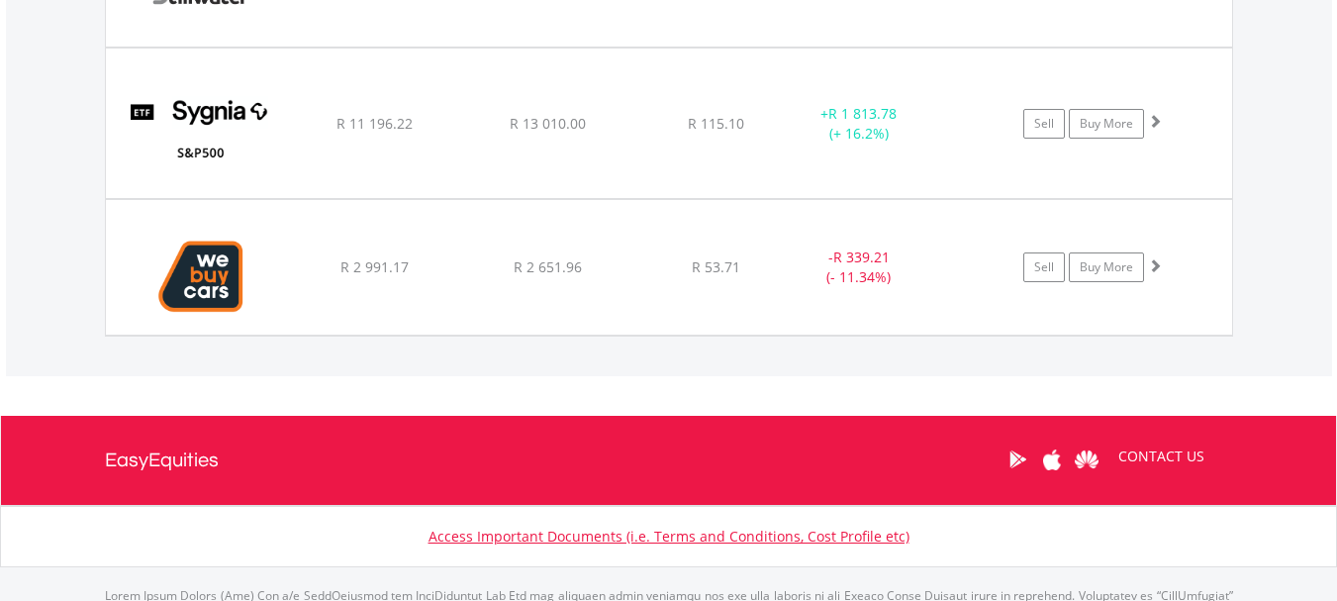
scroll to position [4275, 0]
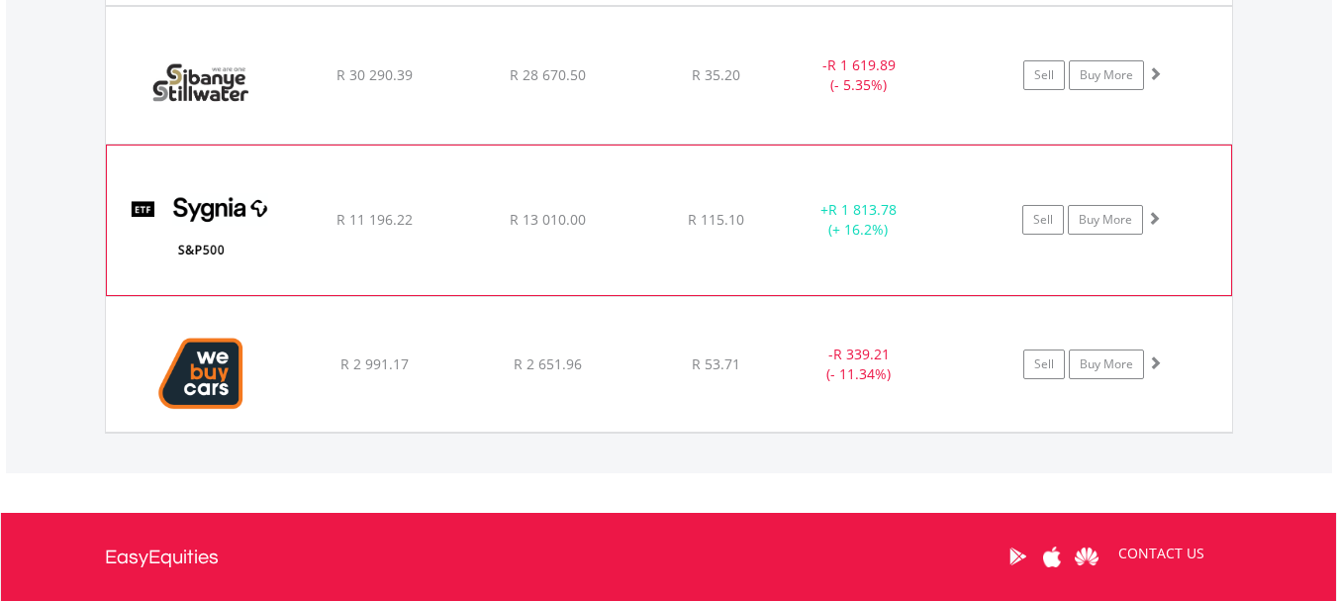
drag, startPoint x: 1152, startPoint y: 217, endPoint x: 1150, endPoint y: 241, distance: 23.8
click at [1152, 217] on span at bounding box center [1154, 218] width 14 height 14
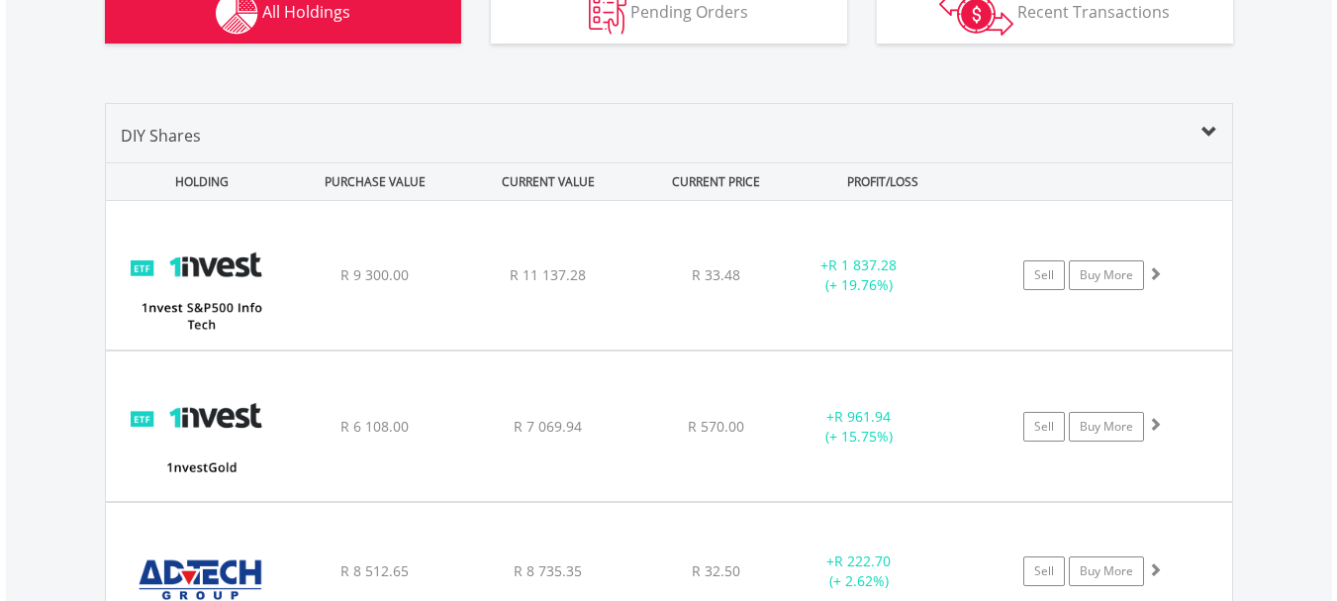
scroll to position [1009, 0]
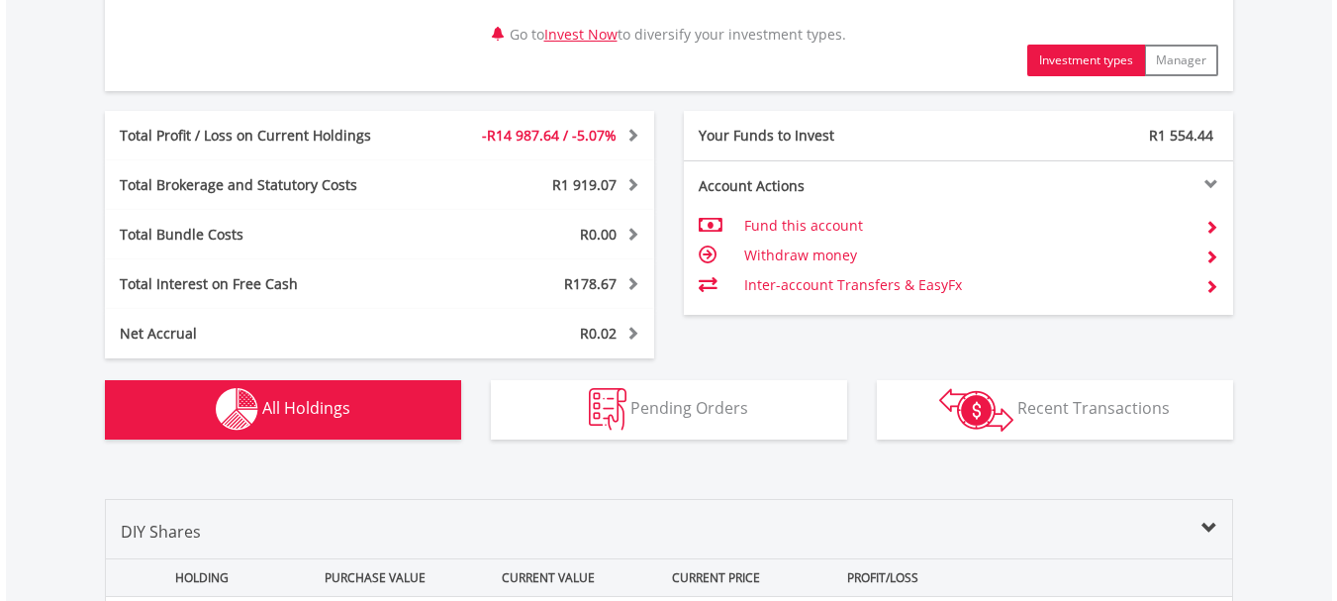
click at [631, 131] on span at bounding box center [630, 135] width 19 height 14
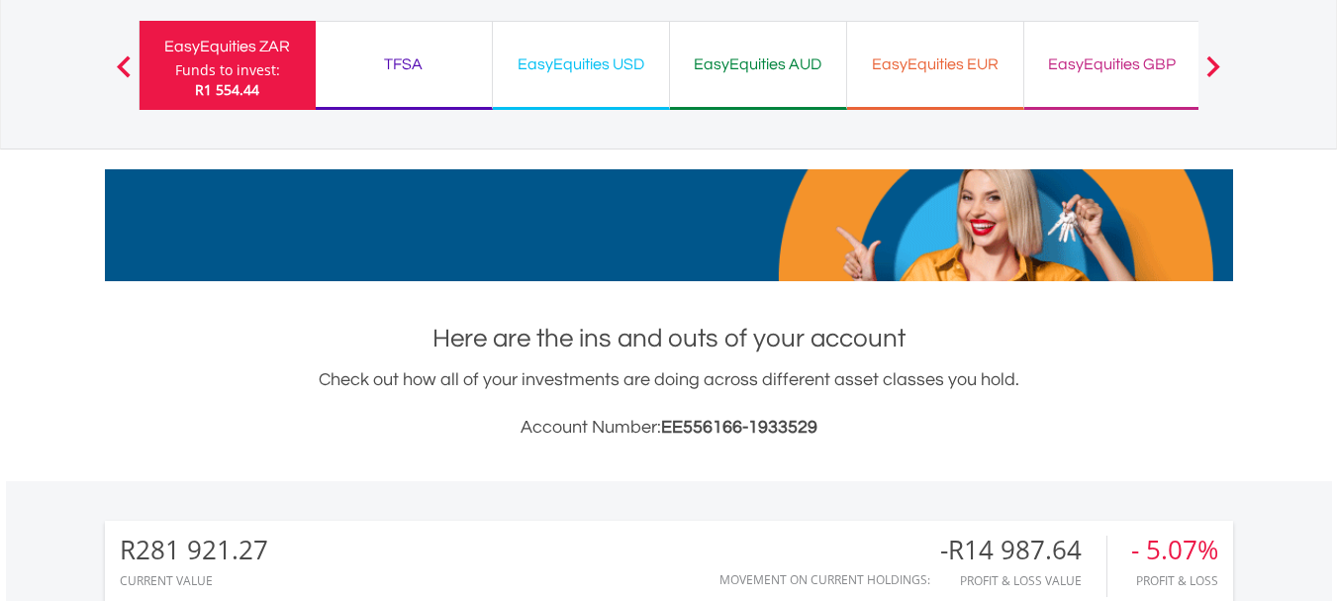
scroll to position [0, 0]
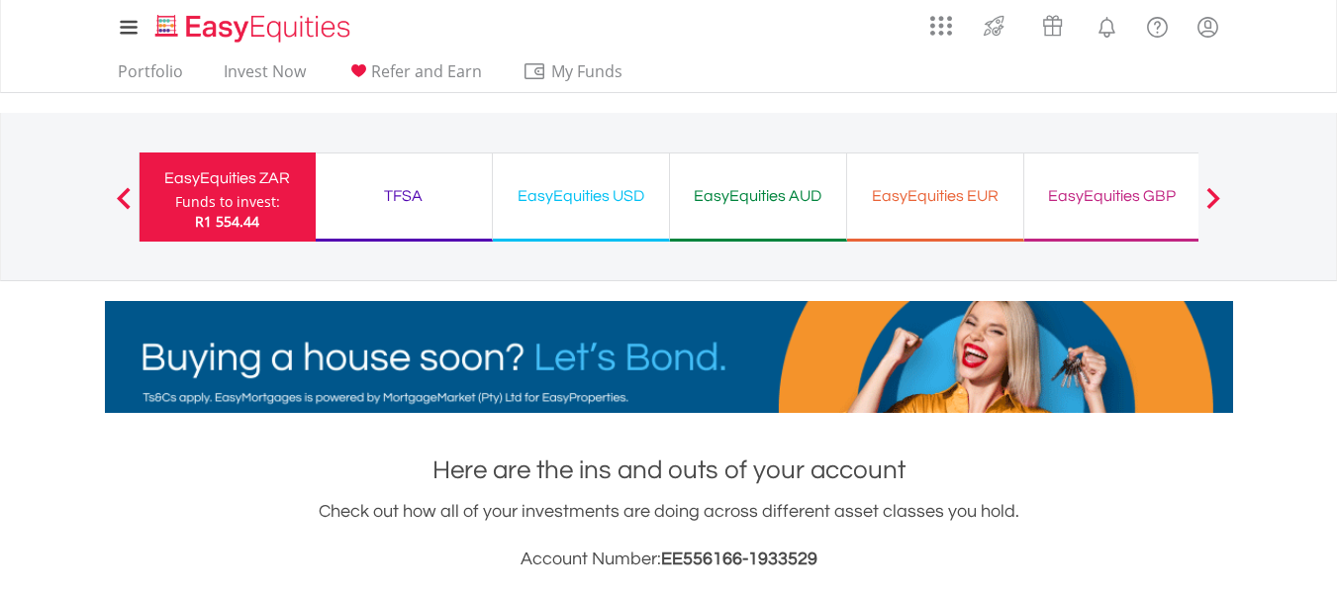
drag, startPoint x: 1212, startPoint y: 194, endPoint x: 1237, endPoint y: 233, distance: 45.8
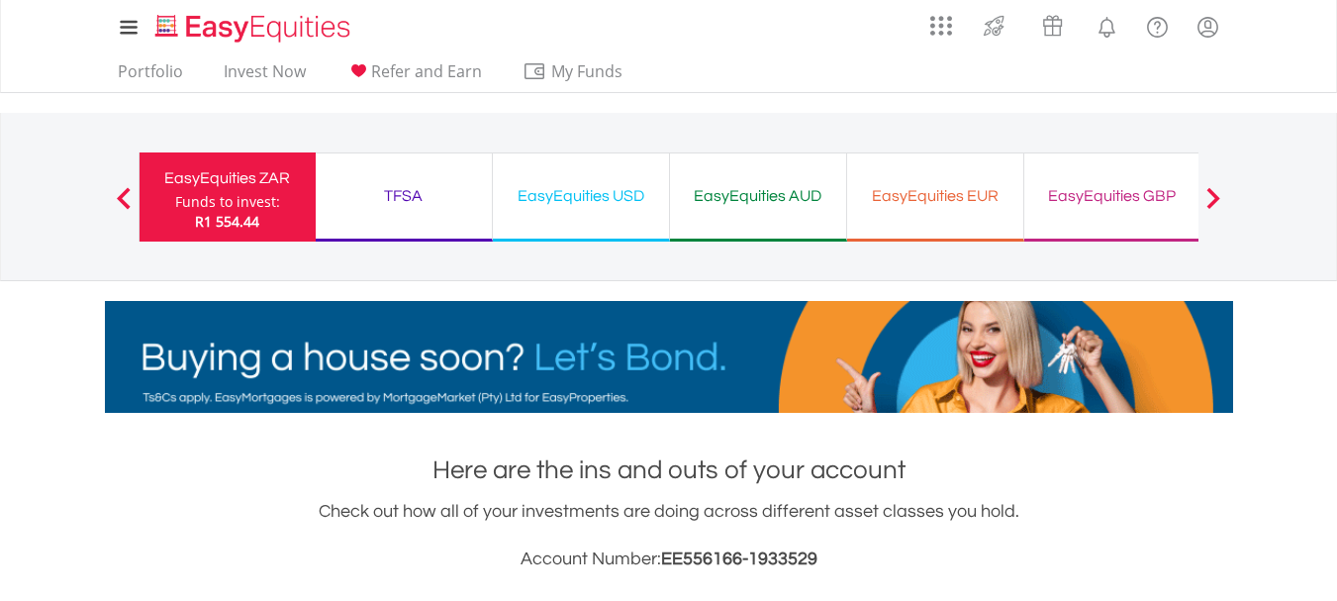
click at [1212, 194] on span at bounding box center [1213, 198] width 14 height 22
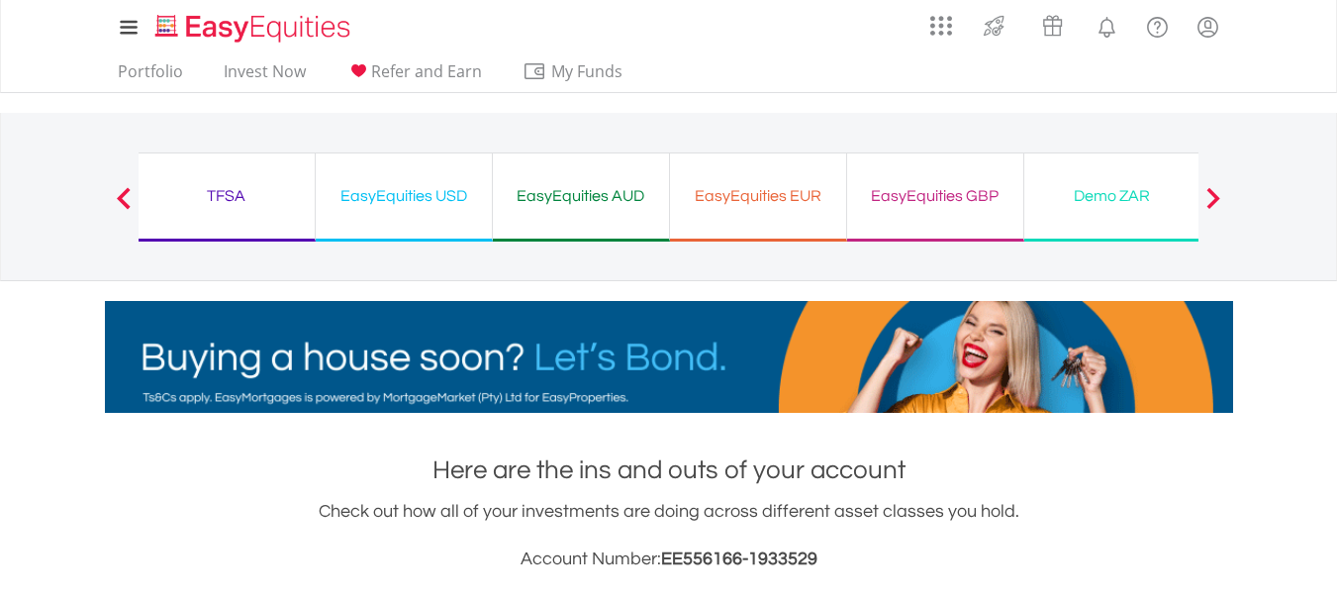
click at [126, 198] on button "Previous" at bounding box center [124, 207] width 40 height 20
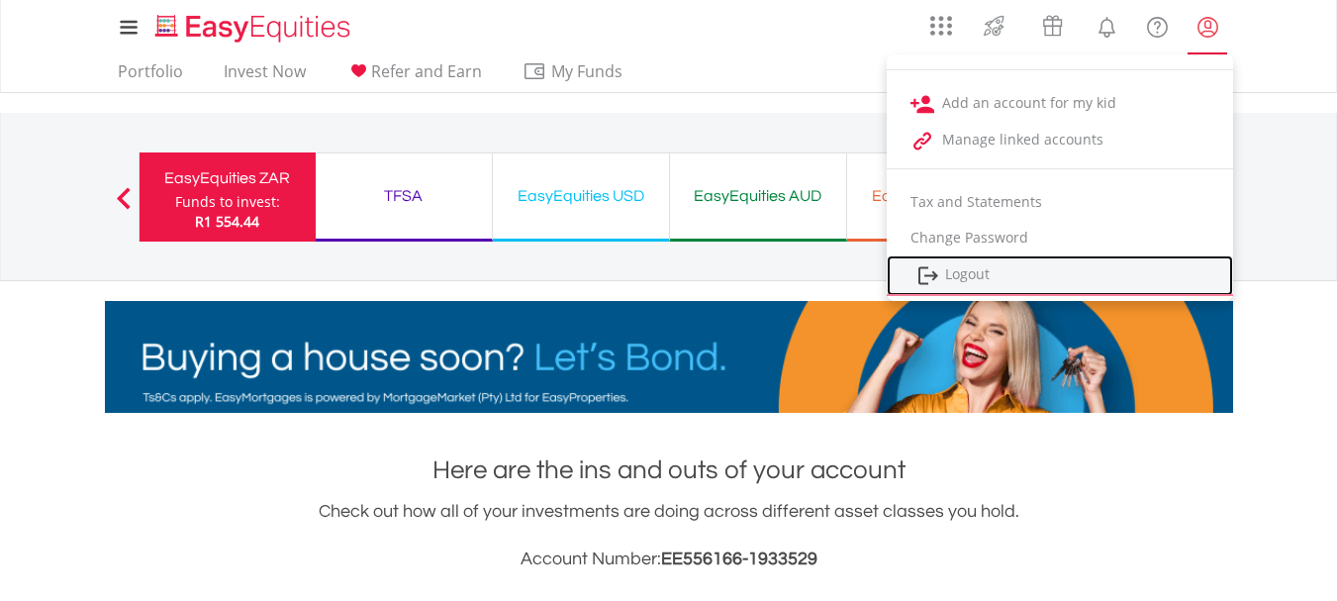
click at [971, 274] on link "Logout" at bounding box center [1060, 275] width 346 height 41
